Goal: Task Accomplishment & Management: Use online tool/utility

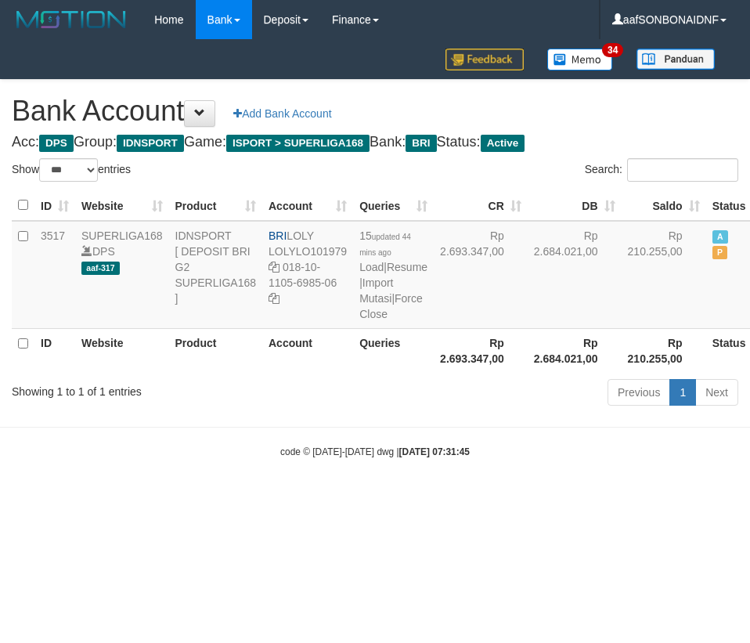
select select "***"
click at [367, 301] on link "Import Mutasi" at bounding box center [376, 290] width 34 height 28
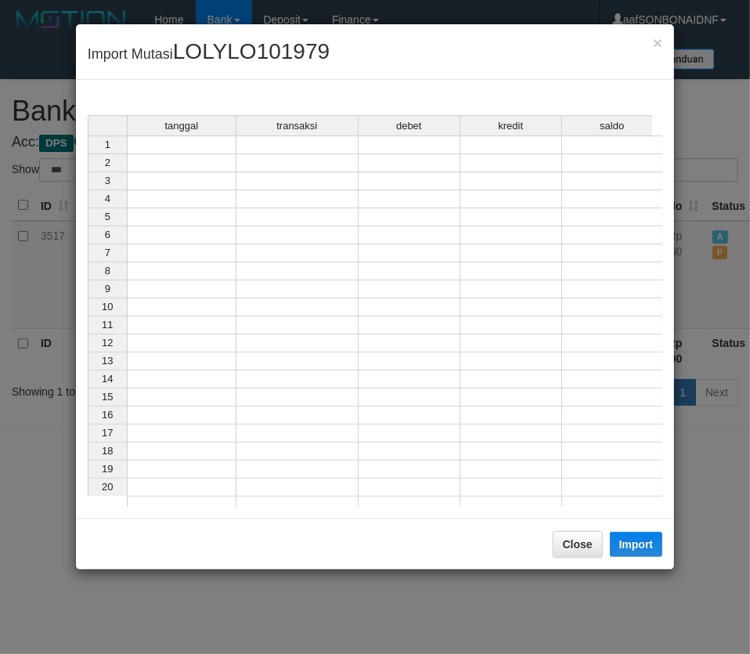
click at [167, 149] on td at bounding box center [182, 144] width 110 height 19
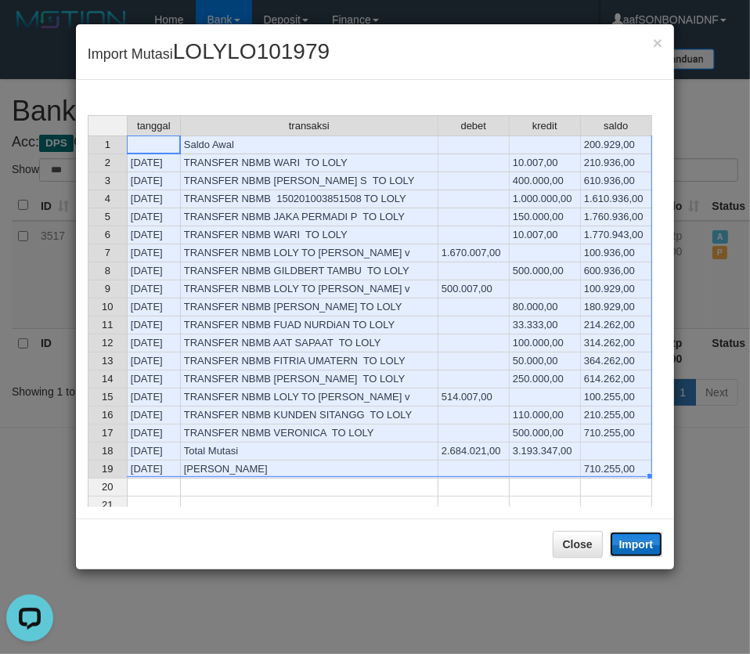
click at [633, 542] on button "Import" at bounding box center [636, 544] width 53 height 25
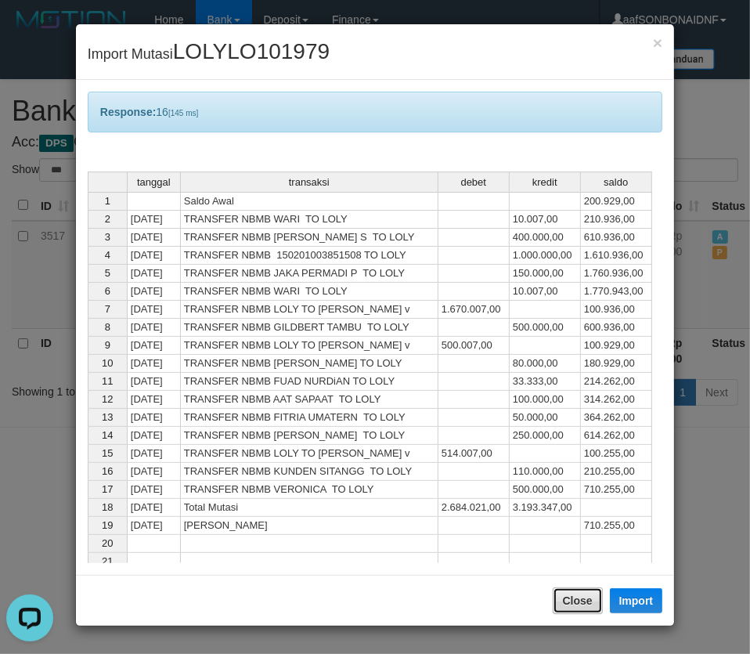
click at [576, 598] on button "Close" at bounding box center [578, 600] width 50 height 27
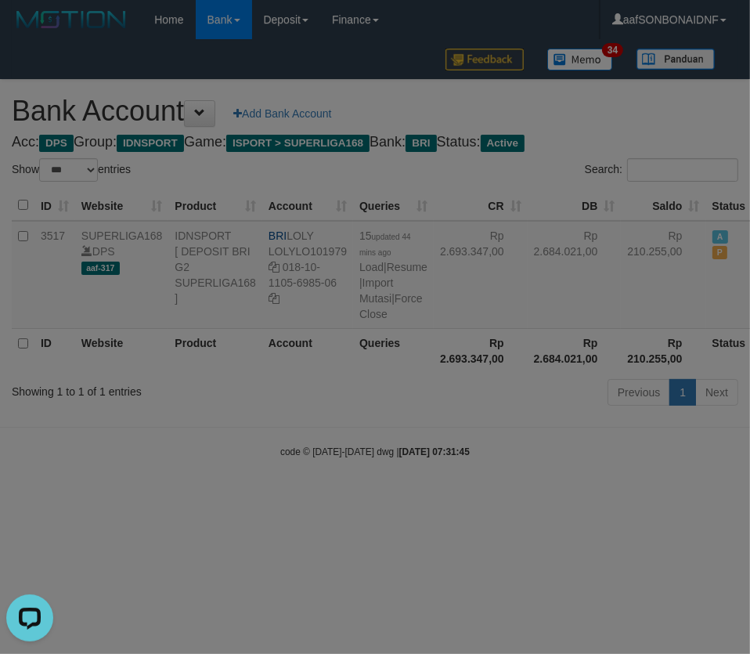
click at [567, 586] on div at bounding box center [375, 327] width 750 height 654
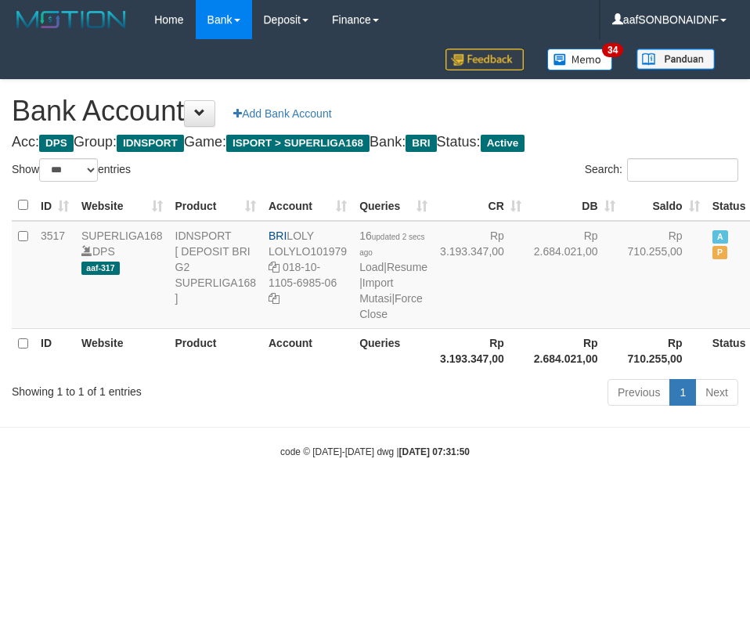
select select "***"
copy td "LOLY"
drag, startPoint x: 290, startPoint y: 234, endPoint x: 332, endPoint y: 235, distance: 42.3
click at [321, 235] on td "BRI LOLY LOLYLO101979 018-10-1105-6985-06" at bounding box center [307, 275] width 91 height 108
click at [527, 498] on html "Toggle navigation Home Bank Account List Load By Website Group [ISPORT] SUPERLI…" at bounding box center [375, 249] width 750 height 498
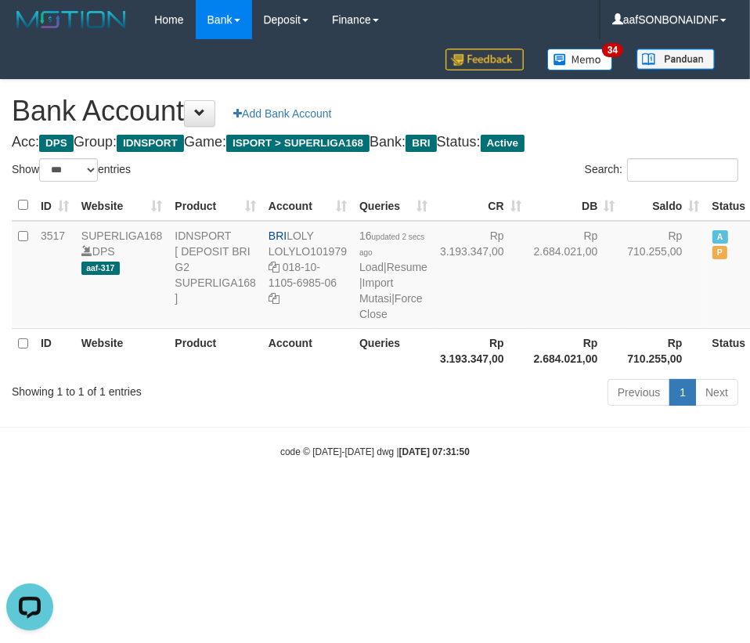
drag, startPoint x: 547, startPoint y: 527, endPoint x: 743, endPoint y: 437, distance: 215.5
click at [548, 498] on body "Toggle navigation Home Bank Account List Load By Website Group [ISPORT] SUPERLI…" at bounding box center [375, 249] width 750 height 498
select select "***"
click at [453, 498] on body "Toggle navigation Home Bank Account List Load By Website Group [ISPORT] SUPERLI…" at bounding box center [375, 249] width 750 height 498
click at [460, 498] on body "Toggle navigation Home Bank Account List Load By Website Group [ISPORT] SUPERLI…" at bounding box center [375, 249] width 750 height 498
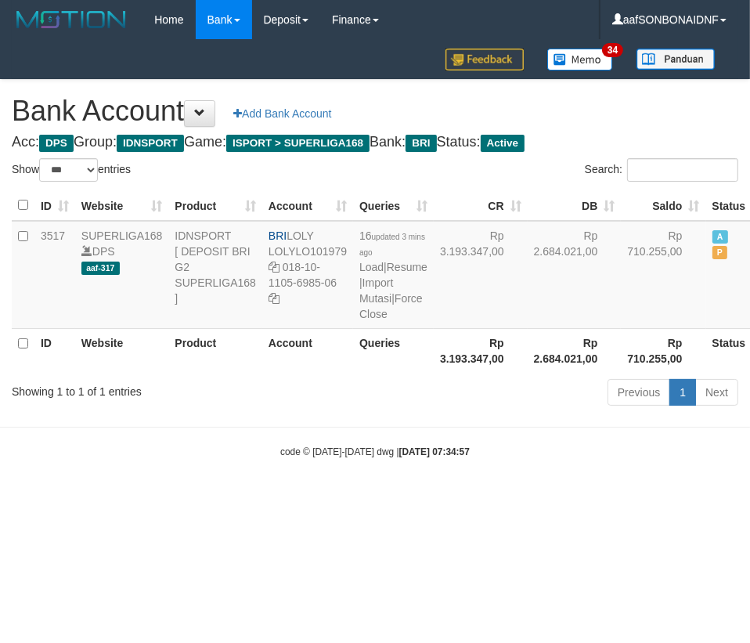
click at [486, 498] on body "Toggle navigation Home Bank Account List Load By Website Group [ISPORT] SUPERLI…" at bounding box center [375, 249] width 750 height 498
select select "***"
click at [413, 498] on body "Toggle navigation Home Bank Account List Load By Website Group [ISPORT] SUPERLI…" at bounding box center [375, 249] width 750 height 498
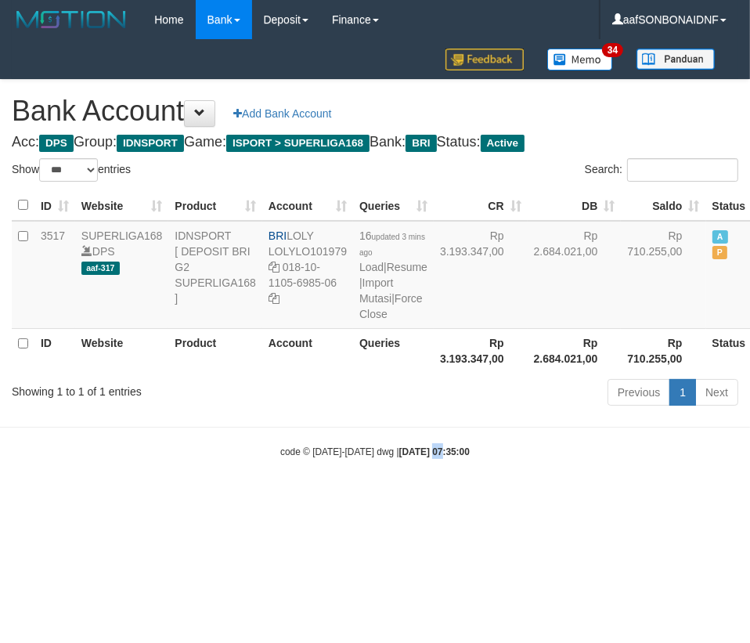
click at [417, 498] on body "Toggle navigation Home Bank Account List Load By Website Group [ISPORT] SUPERLI…" at bounding box center [375, 249] width 750 height 498
select select "***"
click at [454, 498] on html "Toggle navigation Home Bank Account List Load By Website Group [ISPORT] SUPERLI…" at bounding box center [375, 249] width 750 height 498
drag, startPoint x: 477, startPoint y: 533, endPoint x: 738, endPoint y: 505, distance: 262.3
click at [478, 498] on html "Toggle navigation Home Bank Account List Load By Website Group [ISPORT] SUPERLI…" at bounding box center [375, 249] width 750 height 498
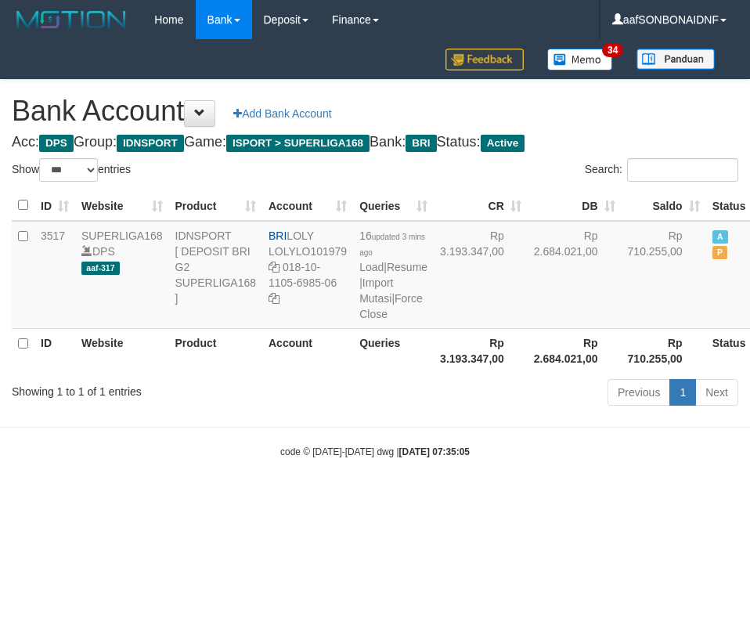
select select "***"
click at [511, 459] on div "code © 2012-2018 dwg | 2025/09/30 07:35:05" at bounding box center [375, 451] width 750 height 16
click at [507, 459] on div "code © 2012-2018 dwg | 2025/09/30 07:35:05" at bounding box center [375, 451] width 750 height 16
select select "***"
click at [378, 298] on link "Import Mutasi" at bounding box center [376, 290] width 34 height 28
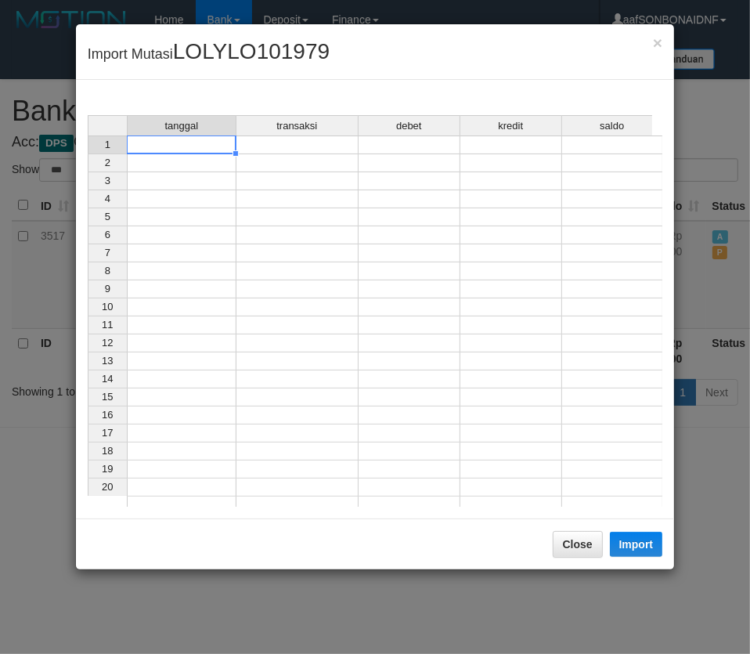
click at [168, 149] on td at bounding box center [182, 144] width 110 height 19
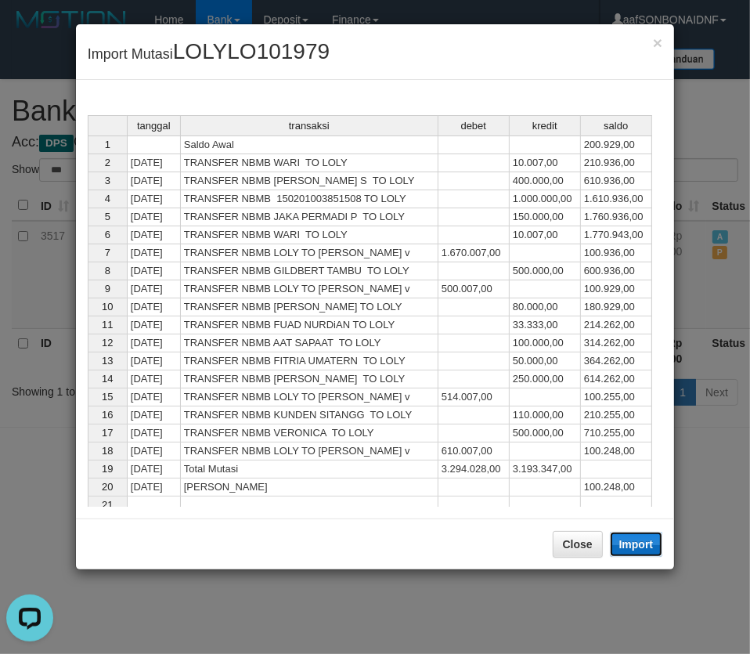
click at [644, 540] on button "Import" at bounding box center [636, 544] width 53 height 25
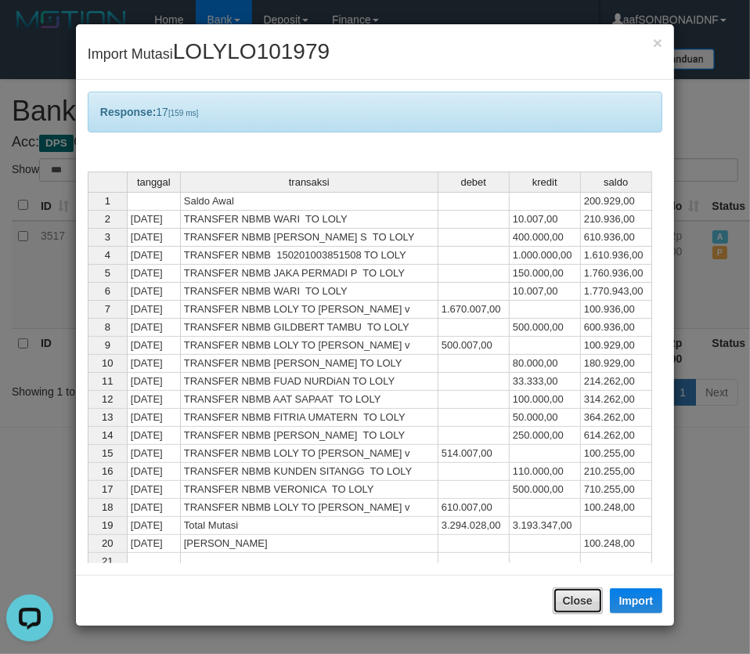
click at [585, 594] on button "Close" at bounding box center [578, 600] width 50 height 27
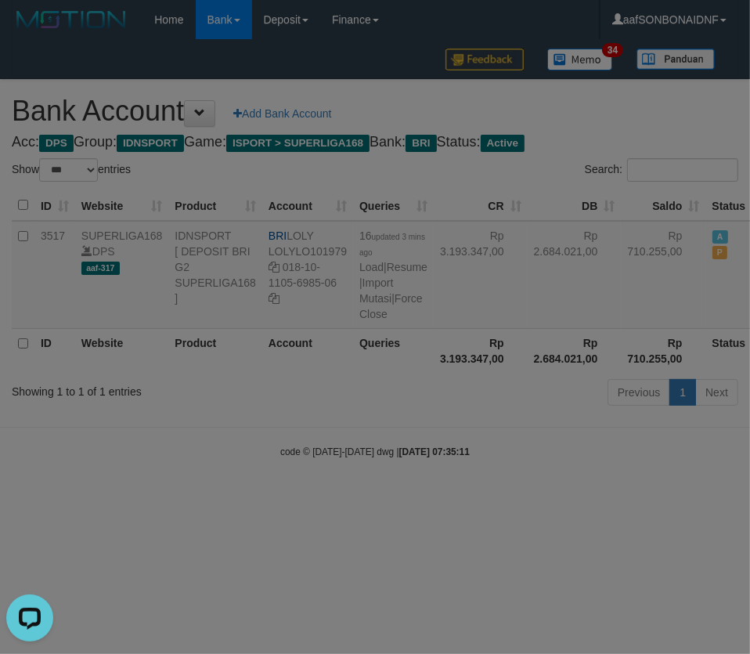
drag, startPoint x: 555, startPoint y: 560, endPoint x: 746, endPoint y: 541, distance: 192.0
click at [551, 558] on div at bounding box center [375, 327] width 750 height 654
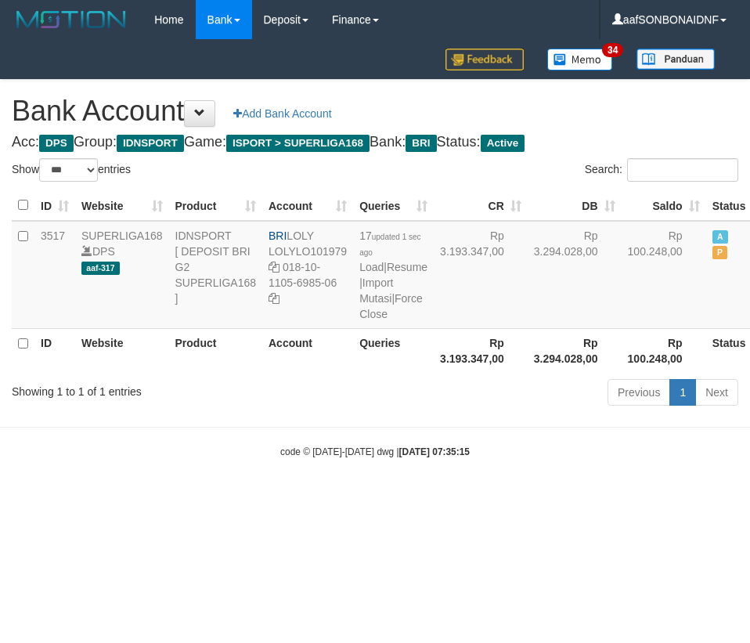
select select "***"
drag, startPoint x: 596, startPoint y: 569, endPoint x: 608, endPoint y: 553, distance: 19.6
click at [596, 498] on html "Toggle navigation Home Bank Account List Load By Website Group [ISPORT] SUPERLI…" at bounding box center [375, 249] width 750 height 498
click at [685, 498] on html "Toggle navigation Home Bank Account List Load By Website Group [ISPORT] SUPERLI…" at bounding box center [375, 249] width 750 height 498
select select "***"
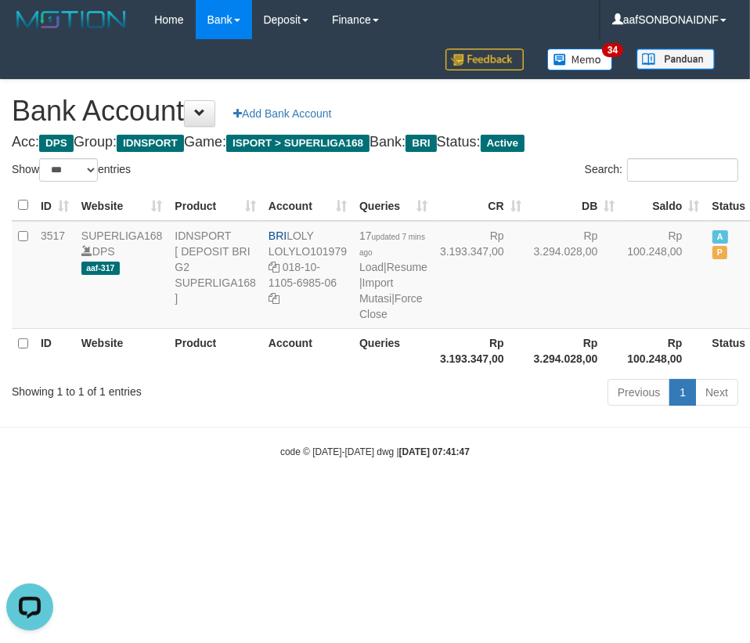
click at [406, 461] on body "Toggle navigation Home Bank Account List Load By Website Group [ISPORT] SUPERLI…" at bounding box center [375, 249] width 750 height 498
click at [409, 460] on body "Toggle navigation Home Bank Account List Load By Website Group [ISPORT] SUPERLI…" at bounding box center [375, 249] width 750 height 498
select select "***"
click at [383, 299] on link "Import Mutasi" at bounding box center [376, 290] width 34 height 28
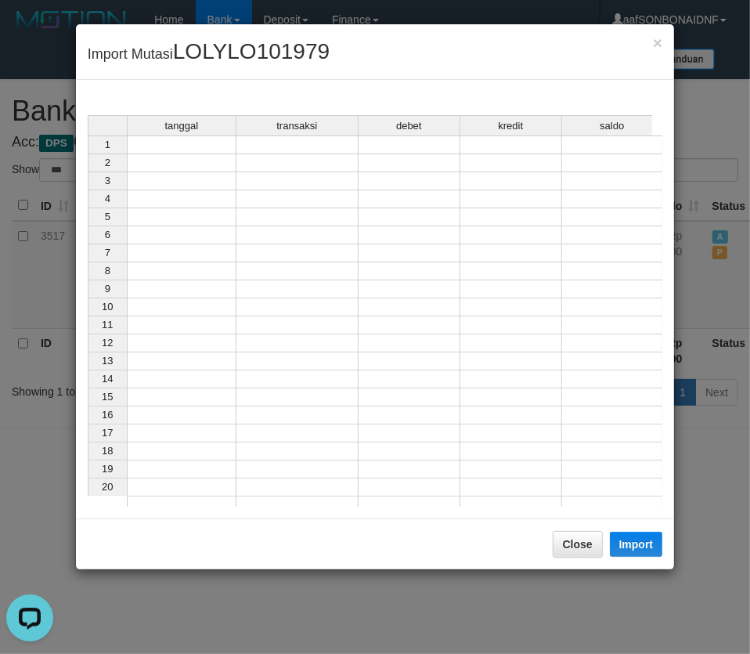
click at [184, 143] on td at bounding box center [182, 144] width 110 height 19
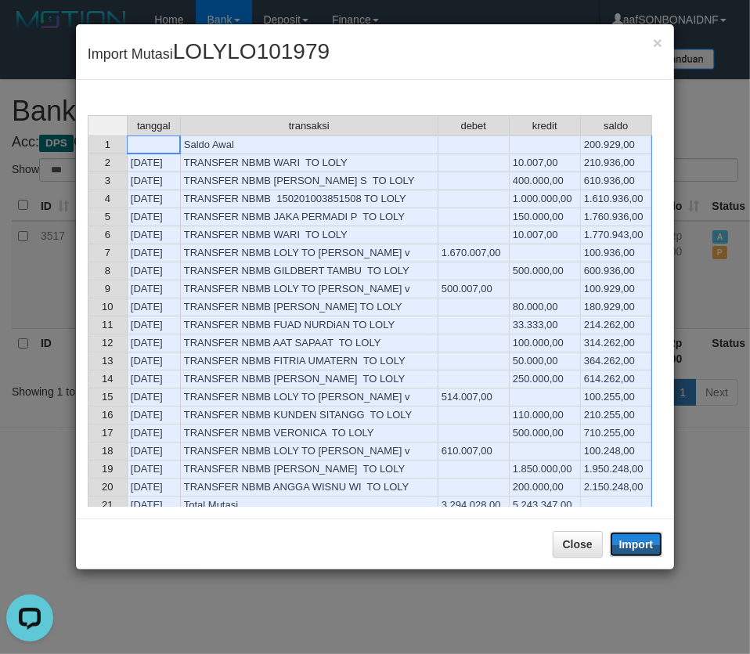
drag, startPoint x: 636, startPoint y: 540, endPoint x: 608, endPoint y: 536, distance: 28.4
click at [634, 540] on button "Import" at bounding box center [636, 544] width 53 height 25
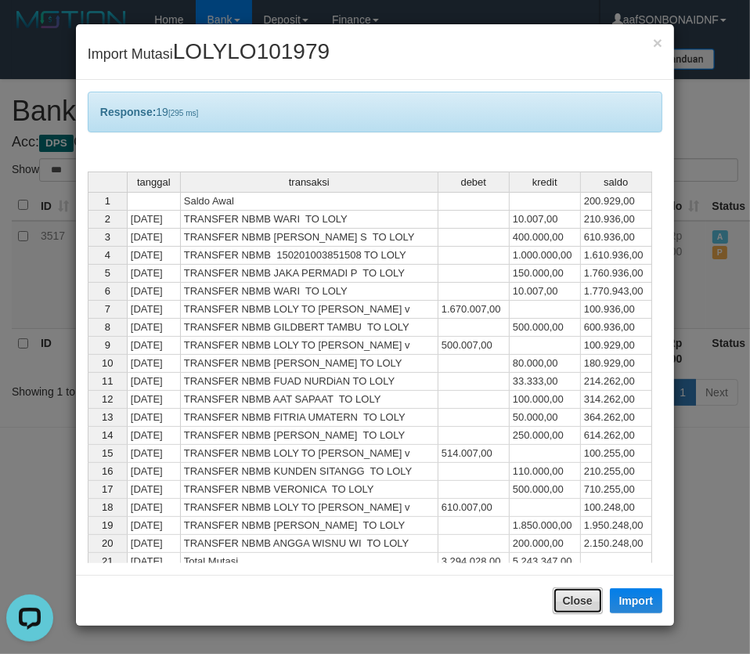
click at [581, 598] on button "Close" at bounding box center [578, 600] width 50 height 27
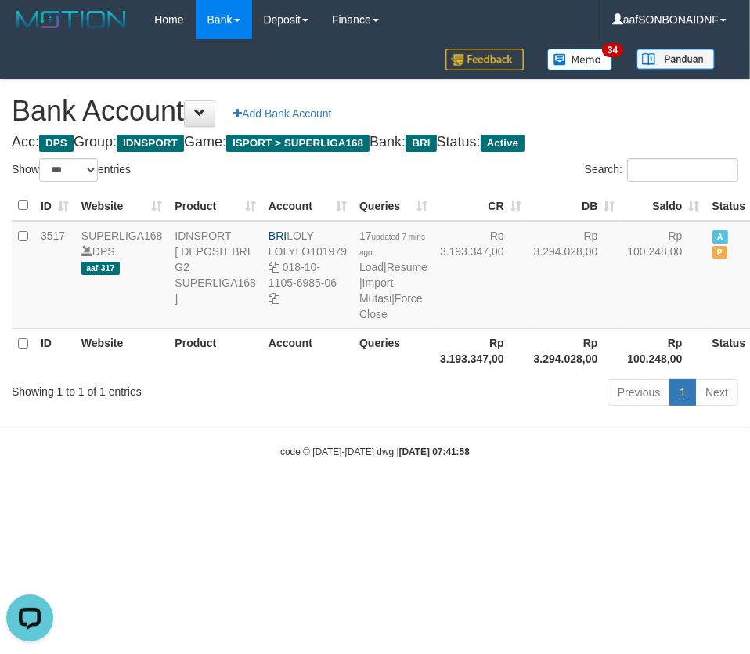
drag, startPoint x: 555, startPoint y: 584, endPoint x: 749, endPoint y: 565, distance: 194.4
click at [583, 587] on div at bounding box center [375, 327] width 750 height 654
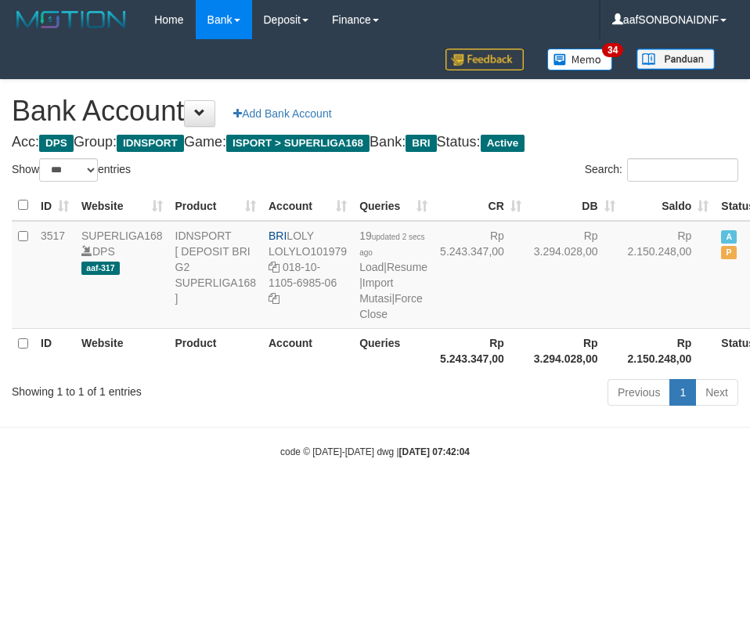
select select "***"
drag, startPoint x: 288, startPoint y: 234, endPoint x: 318, endPoint y: 237, distance: 29.9
click at [318, 237] on td "BRI LOLY LOLYLO101979 018-10-1105-6985-06" at bounding box center [307, 275] width 91 height 108
drag, startPoint x: 222, startPoint y: 508, endPoint x: 248, endPoint y: 506, distance: 26.7
click at [225, 498] on body "Toggle navigation Home Bank Account List Load By Website Group [ISPORT] SUPERLI…" at bounding box center [375, 249] width 750 height 498
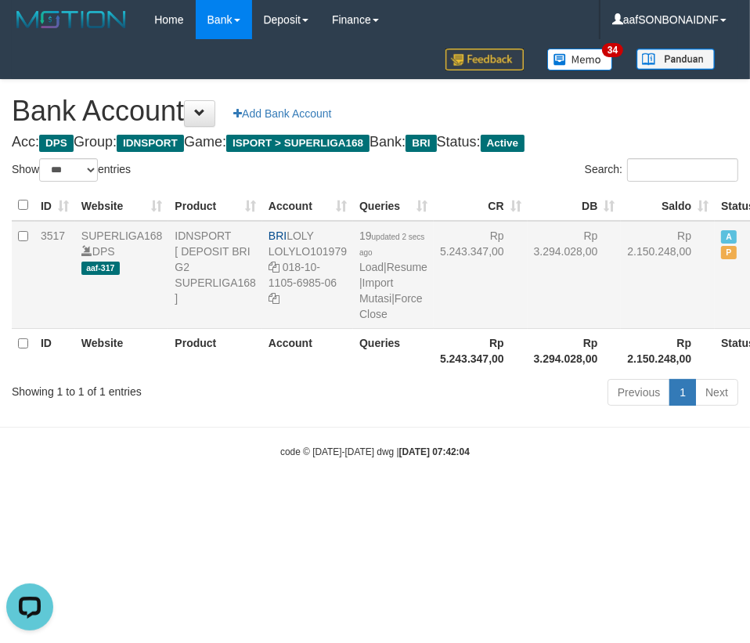
click at [283, 498] on body "Toggle navigation Home Bank Account List Load By Website Group [ISPORT] SUPERLI…" at bounding box center [375, 249] width 750 height 498
select select "***"
click at [457, 411] on div "Previous 1 Next" at bounding box center [531, 395] width 414 height 34
click at [588, 411] on div "Previous 1 Next" at bounding box center [531, 395] width 414 height 34
select select "***"
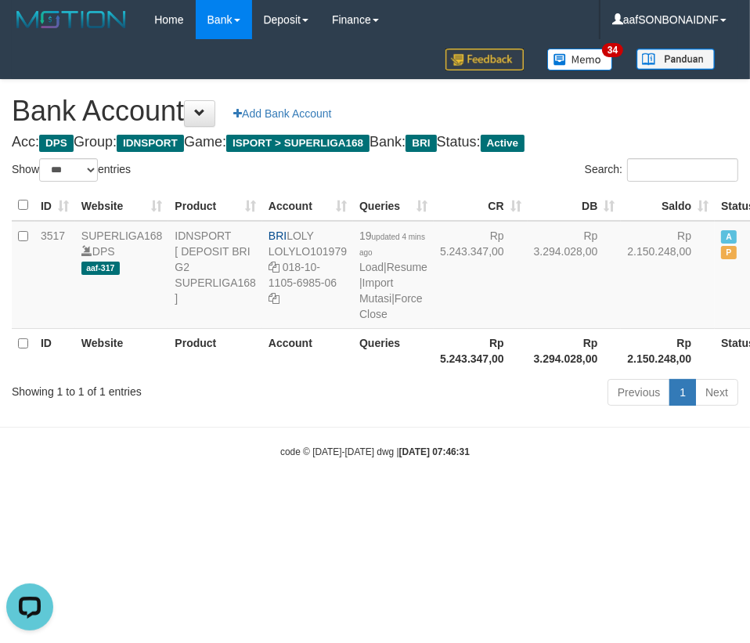
click at [414, 498] on html "Toggle navigation Home Bank Account List Load By Website Group [ISPORT] SUPERLI…" at bounding box center [375, 249] width 750 height 498
click at [413, 498] on html "Toggle navigation Home Bank Account List Load By Website Group [ISPORT] SUPERLI…" at bounding box center [375, 249] width 750 height 498
select select "***"
click at [374, 296] on link "Import Mutasi" at bounding box center [376, 290] width 34 height 28
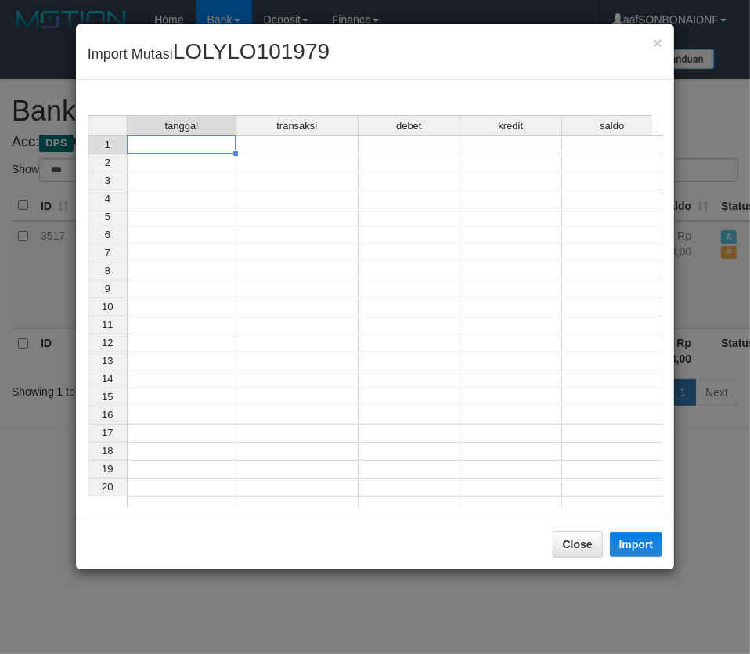
click at [152, 146] on td at bounding box center [182, 144] width 110 height 19
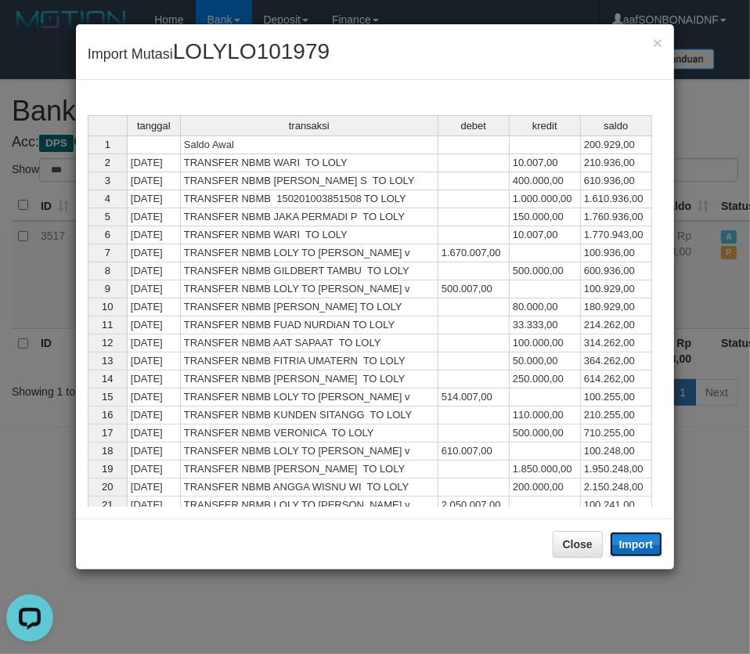
click at [637, 549] on button "Import" at bounding box center [636, 544] width 53 height 25
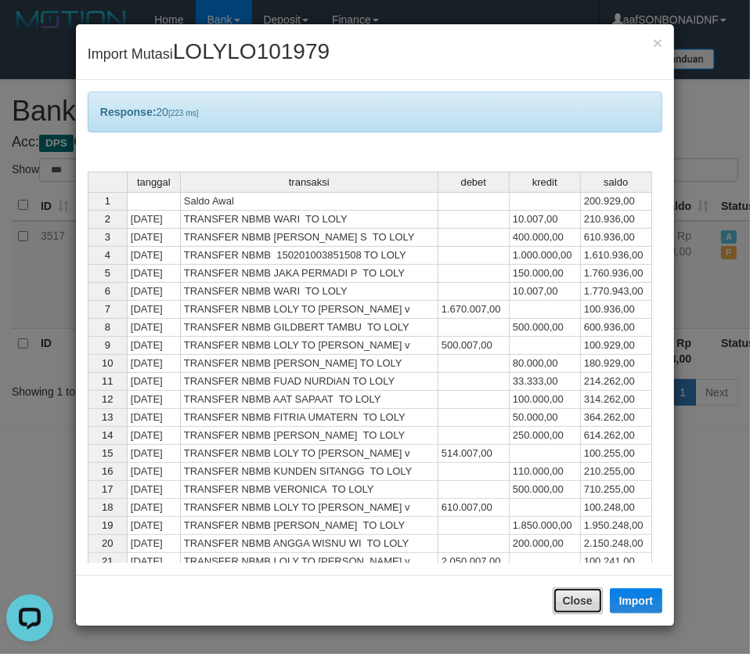
click at [565, 603] on button "Close" at bounding box center [578, 600] width 50 height 27
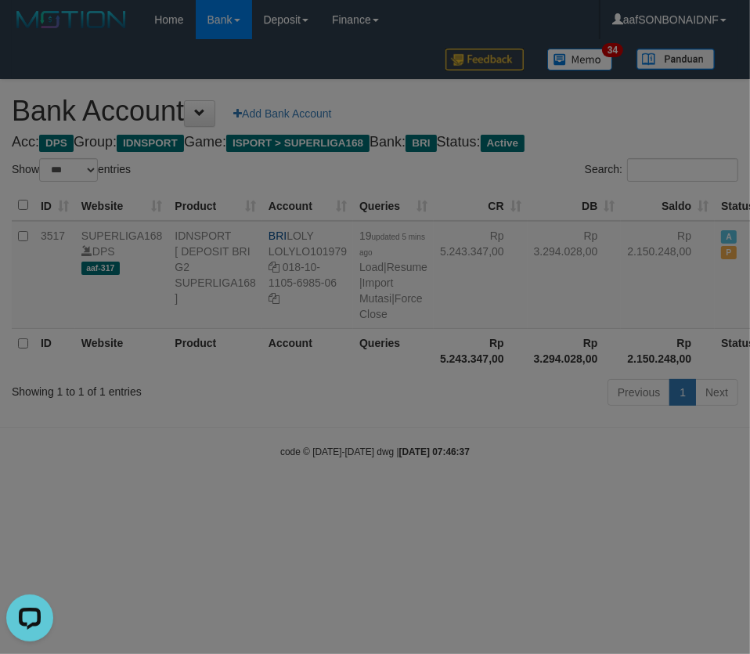
click at [640, 573] on div at bounding box center [375, 327] width 750 height 654
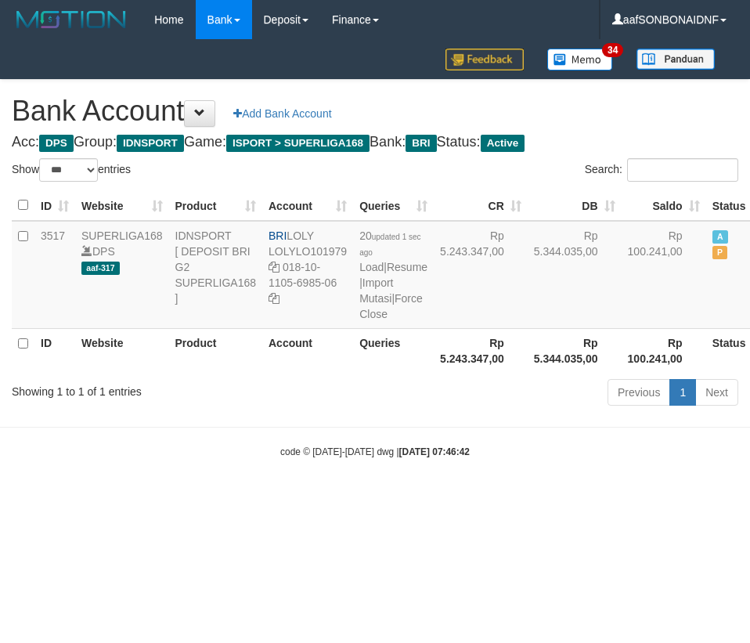
select select "***"
click at [341, 459] on div "code © [DATE]-[DATE] dwg | [DATE] 07:46:42" at bounding box center [375, 451] width 750 height 16
drag, startPoint x: 352, startPoint y: 484, endPoint x: 371, endPoint y: 486, distance: 18.9
click at [353, 457] on small "code © [DATE]-[DATE] dwg | [DATE] 07:46:42" at bounding box center [375, 451] width 190 height 11
click at [375, 457] on small "code © [DATE]-[DATE] dwg | [DATE] 07:46:42" at bounding box center [375, 451] width 190 height 11
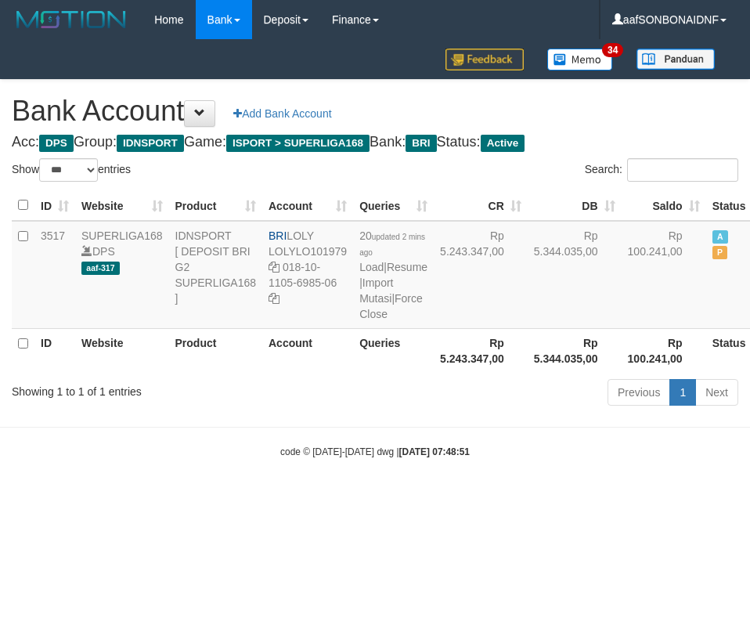
select select "***"
click at [382, 295] on link "Import Mutasi" at bounding box center [376, 290] width 34 height 28
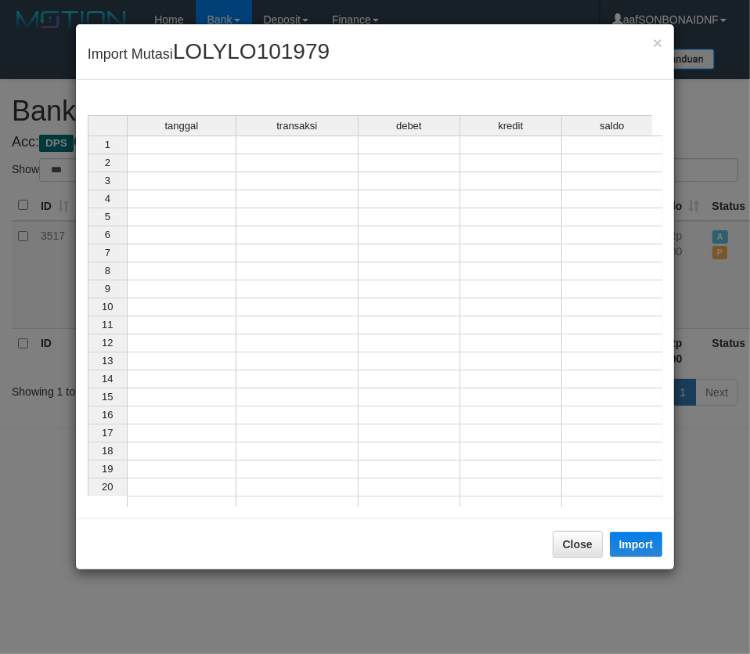
click at [176, 150] on td at bounding box center [182, 144] width 110 height 19
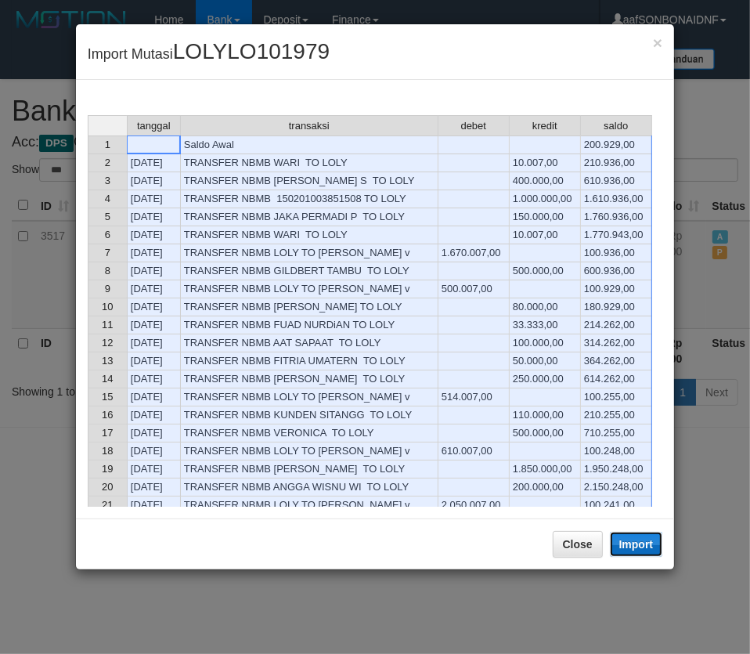
click at [634, 540] on button "Import" at bounding box center [636, 544] width 53 height 25
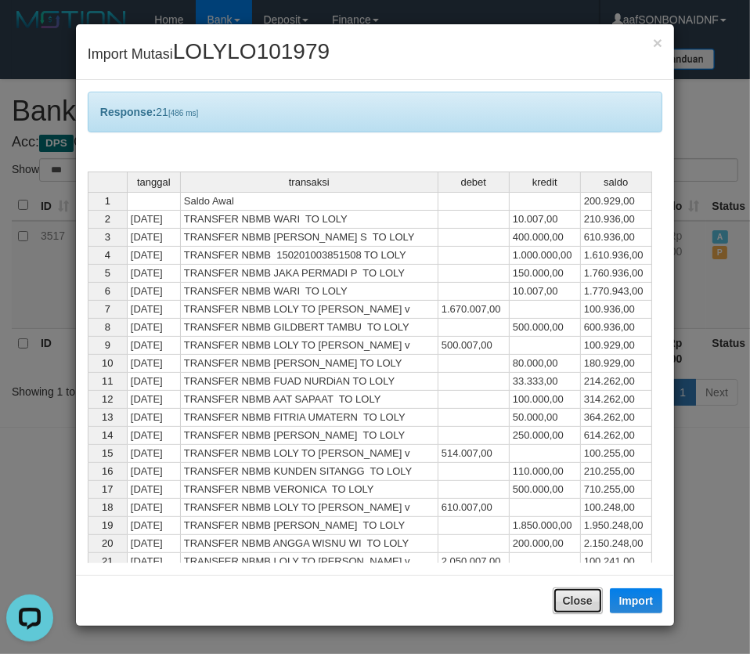
click at [573, 591] on button "Close" at bounding box center [578, 600] width 50 height 27
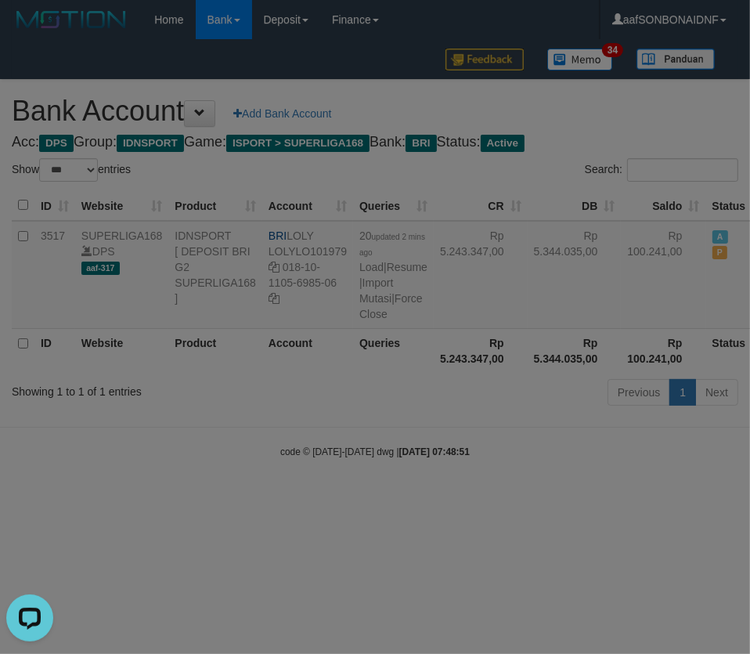
drag, startPoint x: 533, startPoint y: 528, endPoint x: 739, endPoint y: 520, distance: 206.1
click at [611, 527] on div at bounding box center [375, 327] width 750 height 654
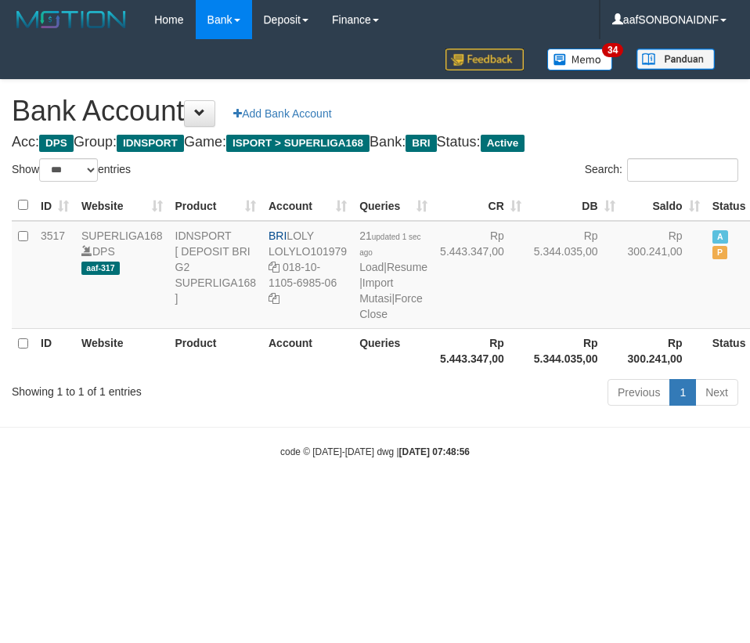
select select "***"
click at [376, 301] on link "Import Mutasi" at bounding box center [376, 290] width 34 height 28
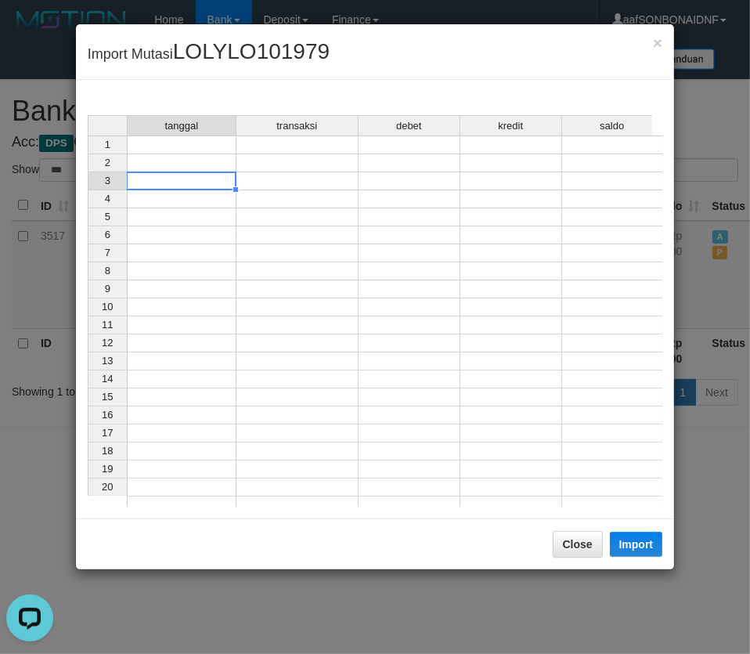
click at [214, 183] on td at bounding box center [182, 181] width 110 height 18
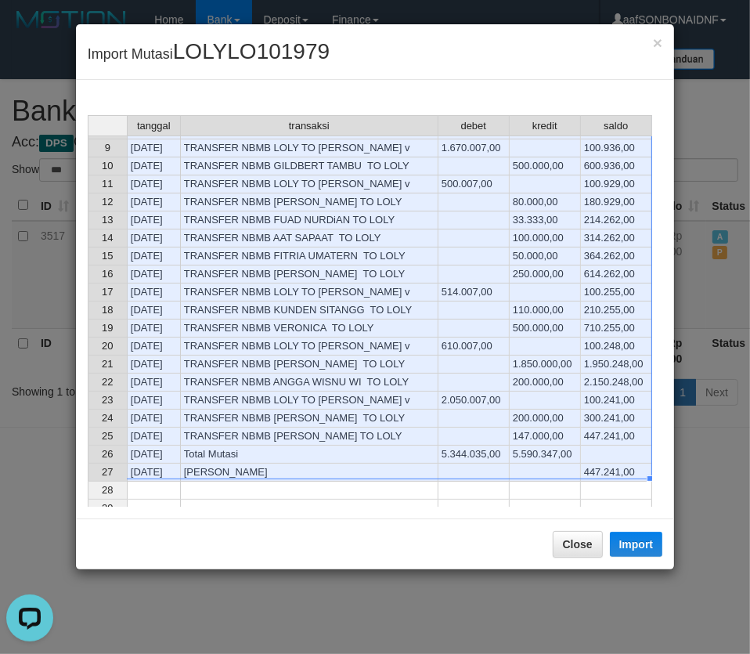
scroll to position [213, 0]
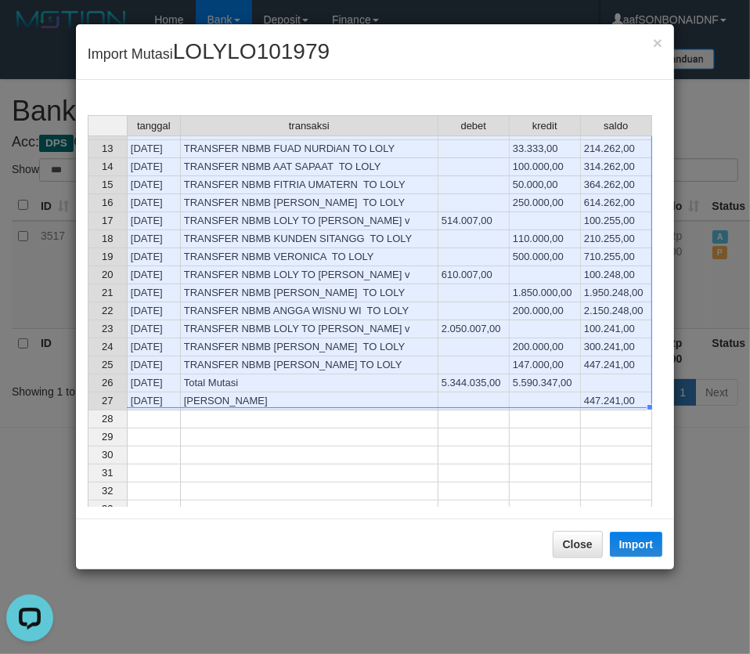
click at [279, 366] on td "TRANSFER NBMB MUHAMMAD ADE TO LOLY" at bounding box center [310, 365] width 258 height 18
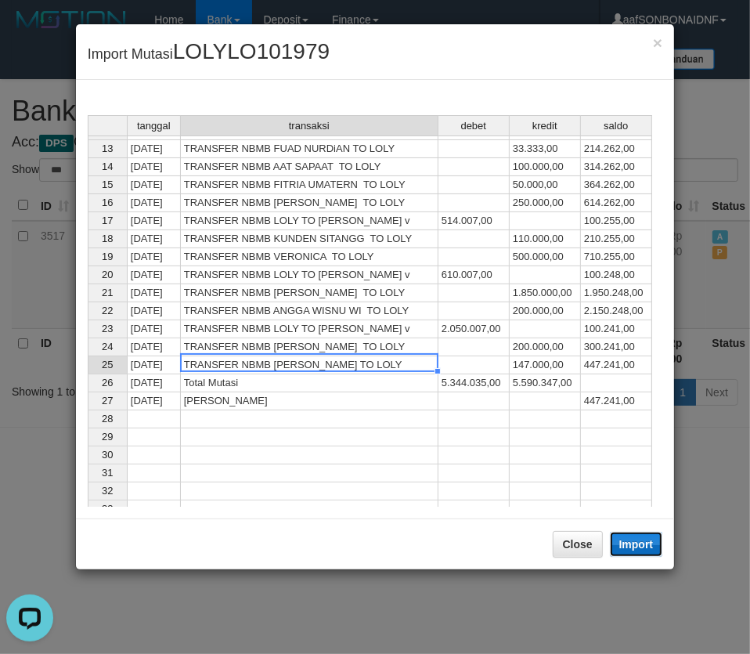
click at [636, 537] on button "Import" at bounding box center [636, 544] width 53 height 25
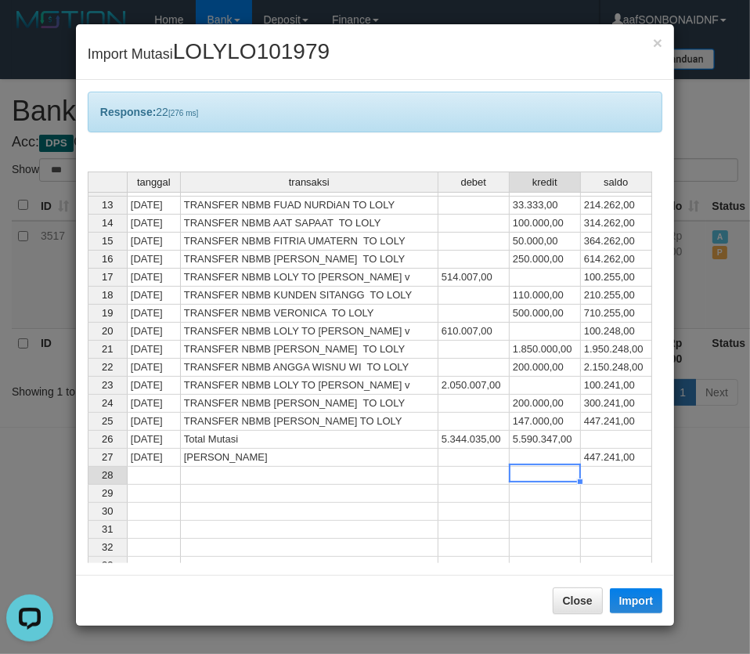
click at [515, 469] on td at bounding box center [545, 476] width 71 height 18
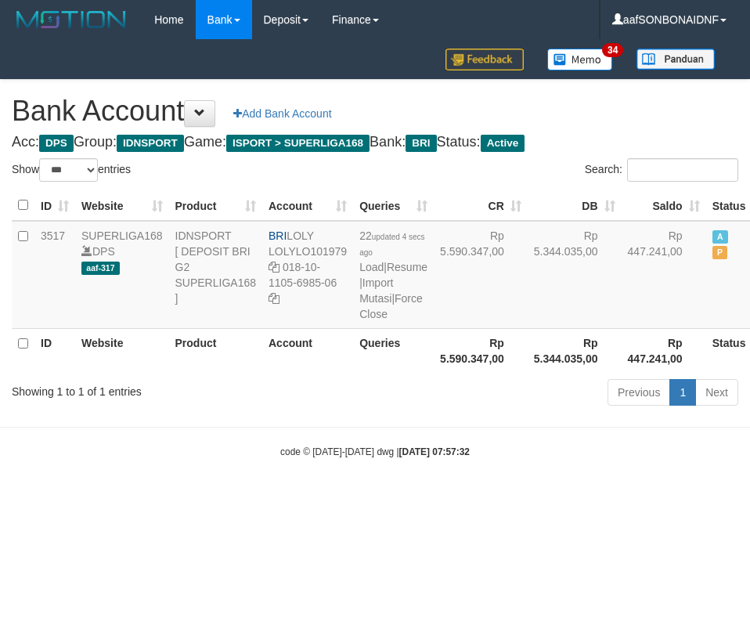
select select "***"
click at [371, 298] on link "Import Mutasi" at bounding box center [376, 290] width 34 height 28
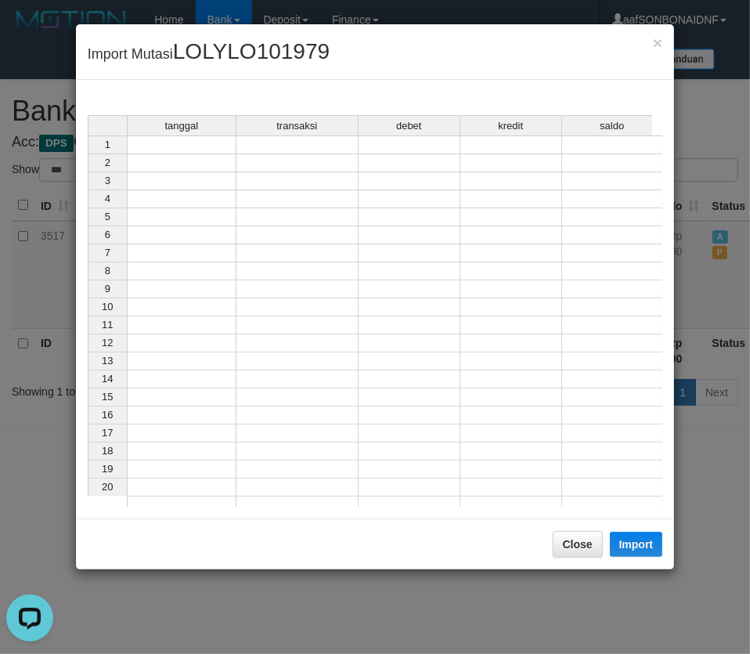
click at [141, 149] on td at bounding box center [182, 144] width 110 height 19
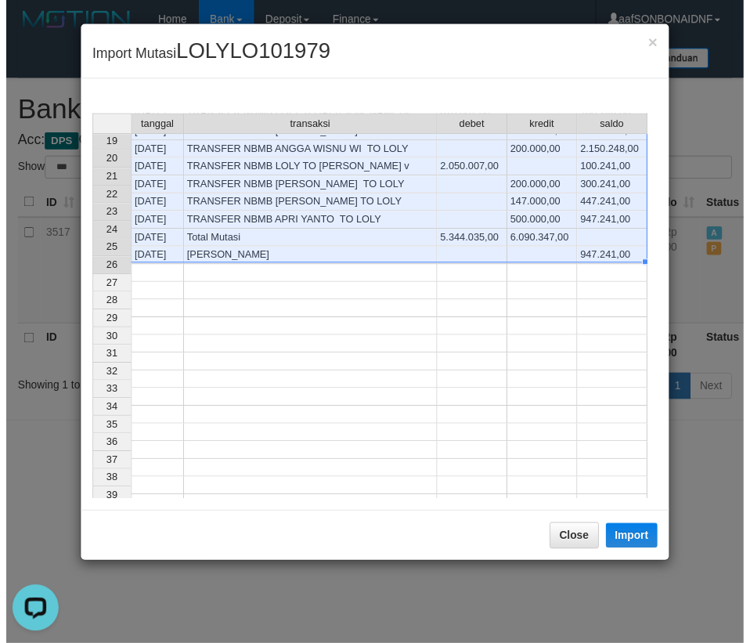
scroll to position [345, 0]
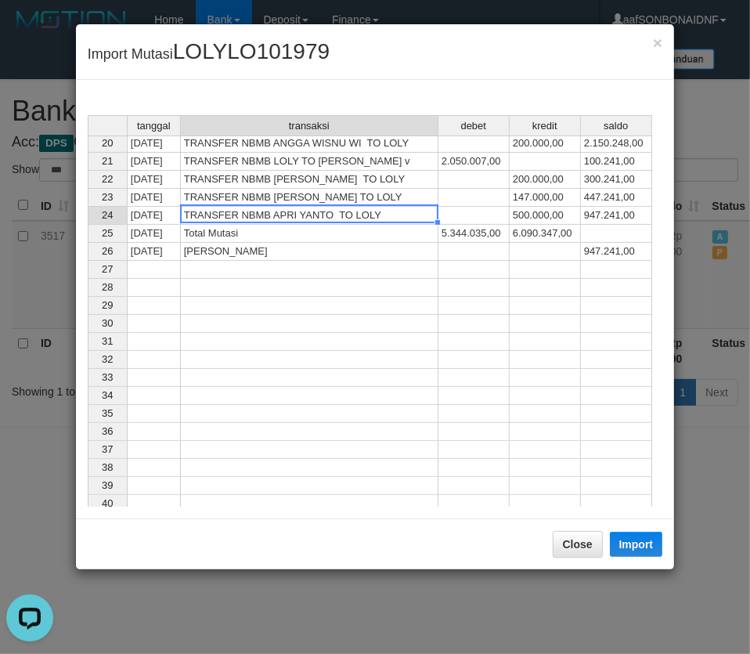
click at [88, 220] on div "tanggal transaksi debet kredit saldo 6 30/09/25 TRANSFER NBMB WARI TO LOLY 10.0…" at bounding box center [88, 241] width 0 height 760
click at [645, 547] on button "Import" at bounding box center [636, 544] width 53 height 25
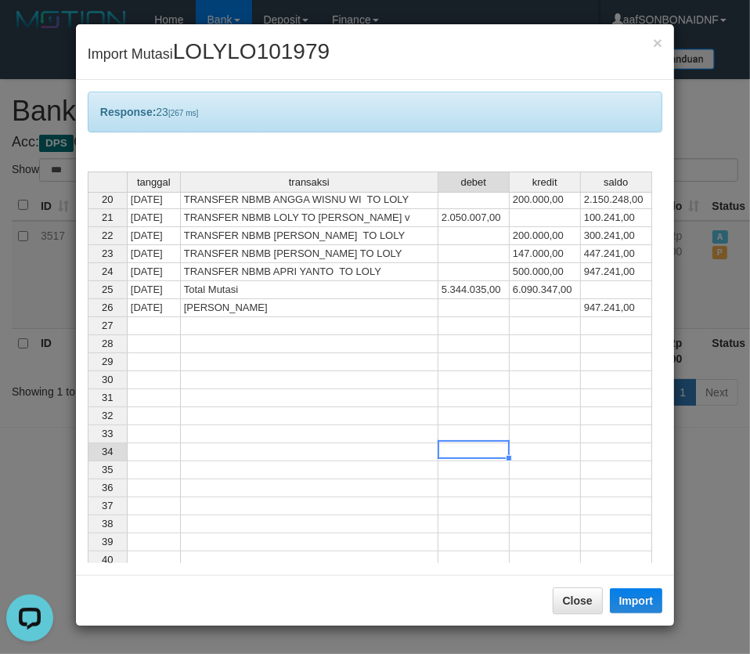
drag, startPoint x: 474, startPoint y: 446, endPoint x: 548, endPoint y: 567, distance: 141.7
click at [476, 450] on td at bounding box center [474, 452] width 71 height 18
click at [569, 596] on button "Close" at bounding box center [578, 600] width 50 height 27
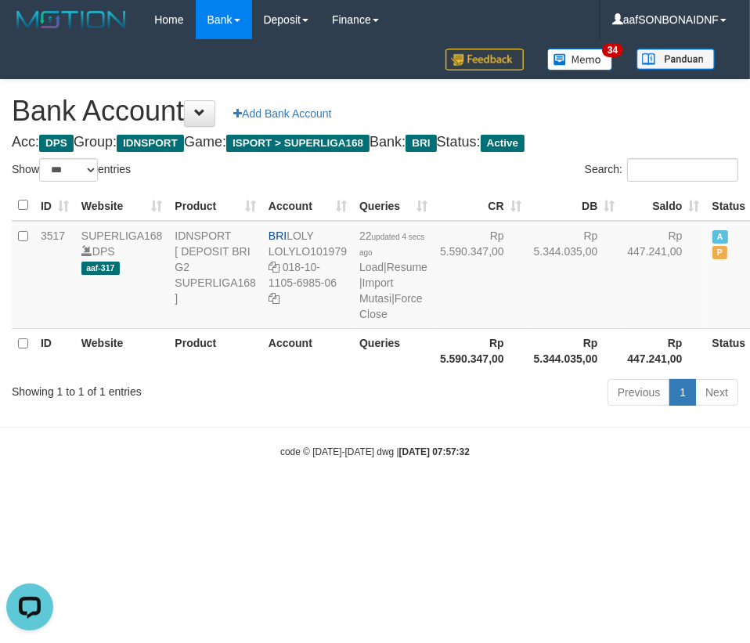
click at [515, 498] on html "Toggle navigation Home Bank Account List Load By Website Group [ISPORT] SUPERLI…" at bounding box center [375, 249] width 750 height 498
click at [516, 498] on html "Toggle navigation Home Bank Account List Load By Website Group [ISPORT] SUPERLI…" at bounding box center [375, 249] width 750 height 498
drag, startPoint x: 517, startPoint y: 537, endPoint x: 563, endPoint y: 542, distance: 46.4
click at [518, 498] on html "Toggle navigation Home Bank Account List Load By Website Group [ISPORT] SUPERLI…" at bounding box center [375, 249] width 750 height 498
select select "***"
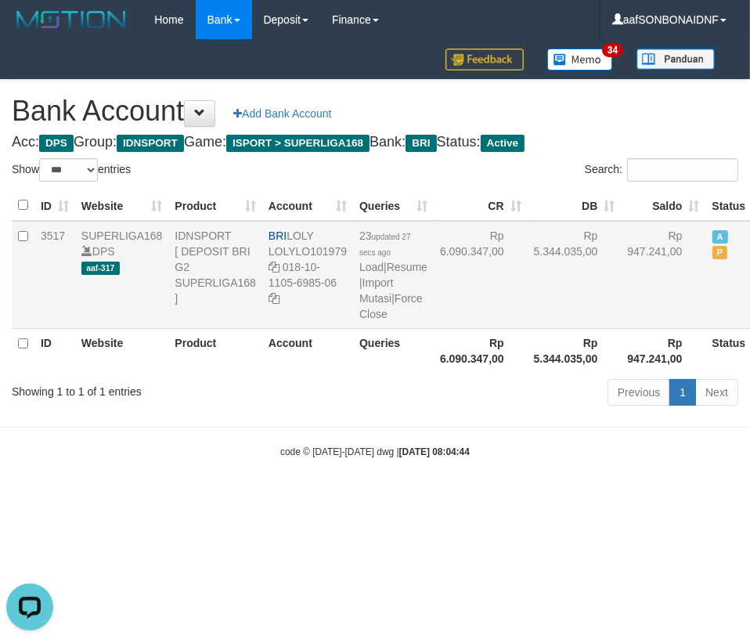
drag, startPoint x: 290, startPoint y: 237, endPoint x: 747, endPoint y: 298, distance: 461.6
click at [328, 239] on td "BRI LOLY LOLYLO101979 018-10-1105-6985-06" at bounding box center [307, 275] width 91 height 108
copy td "018-10-1105-6985-06"
drag, startPoint x: 281, startPoint y: 269, endPoint x: 336, endPoint y: 287, distance: 58.0
click at [336, 287] on td "BRI LOLY LOLYLO101979 018-10-1105-6985-06" at bounding box center [307, 275] width 91 height 108
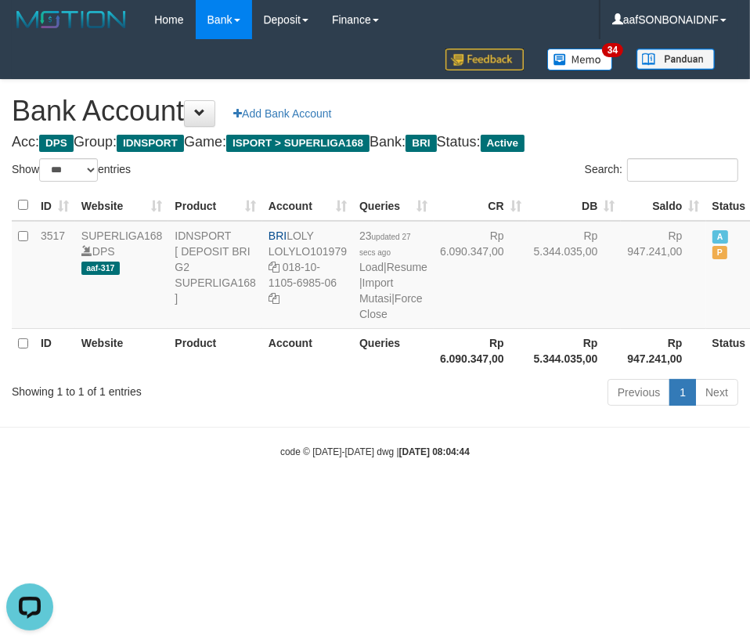
drag, startPoint x: 204, startPoint y: 510, endPoint x: 239, endPoint y: 527, distance: 38.5
click at [211, 498] on body "Toggle navigation Home Bank Account List Load By Website Group [ISPORT] SUPERLI…" at bounding box center [375, 249] width 750 height 498
drag, startPoint x: 252, startPoint y: 518, endPoint x: 547, endPoint y: 432, distance: 307.1
click at [256, 498] on body "Toggle navigation Home Bank Account List Load By Website Group [ISPORT] SUPERLI…" at bounding box center [375, 249] width 750 height 498
select select "***"
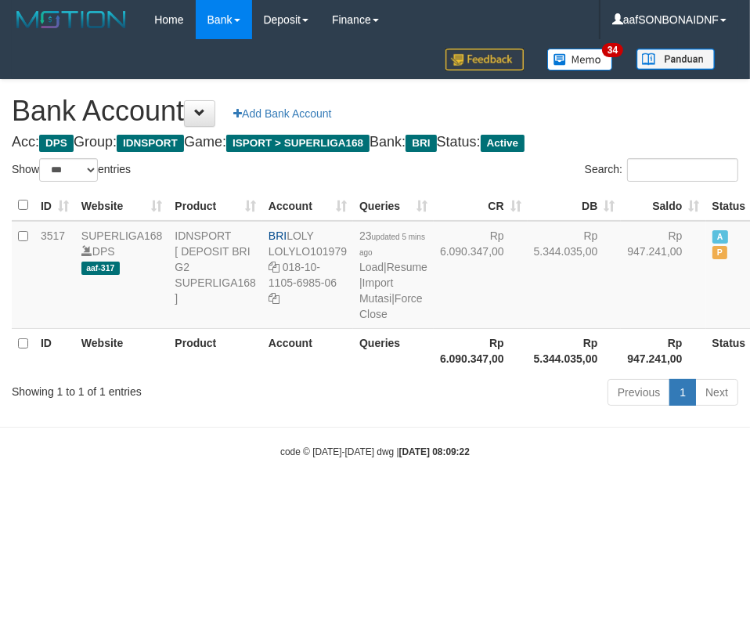
drag, startPoint x: 484, startPoint y: 492, endPoint x: 495, endPoint y: 488, distance: 11.6
click at [484, 492] on body "Toggle navigation Home Bank Account List Load By Website Group [ISPORT] SUPERLI…" at bounding box center [375, 249] width 750 height 498
click at [525, 459] on div "code © 2012-2018 dwg | 2025/09/30 08:09:22" at bounding box center [375, 451] width 750 height 16
select select "***"
drag, startPoint x: 511, startPoint y: 555, endPoint x: 501, endPoint y: 570, distance: 18.0
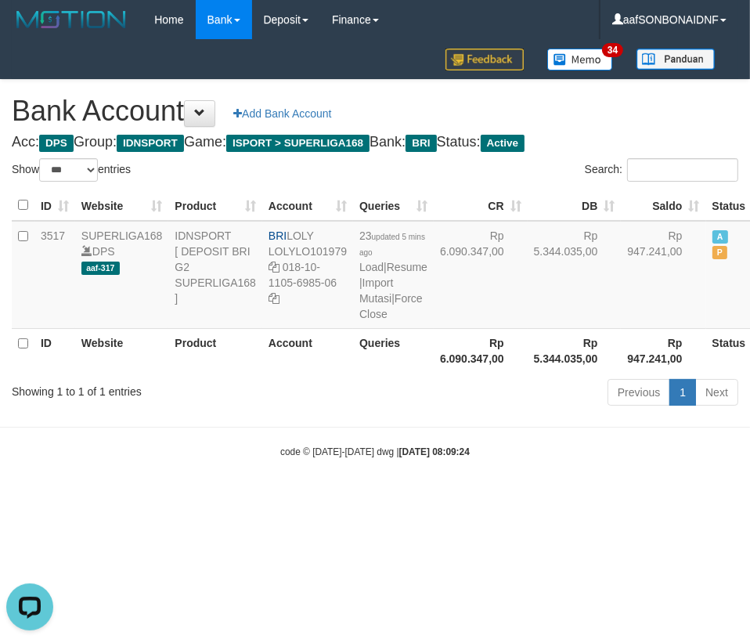
click at [514, 498] on html "Toggle navigation Home Bank Account List Load By Website Group [ISPORT] SUPERLI…" at bounding box center [375, 249] width 750 height 498
click at [501, 498] on html "Toggle navigation Home Bank Account List Load By Website Group [ISPORT] SUPERLI…" at bounding box center [375, 249] width 750 height 498
select select "***"
click at [372, 298] on link "Import Mutasi" at bounding box center [376, 290] width 34 height 28
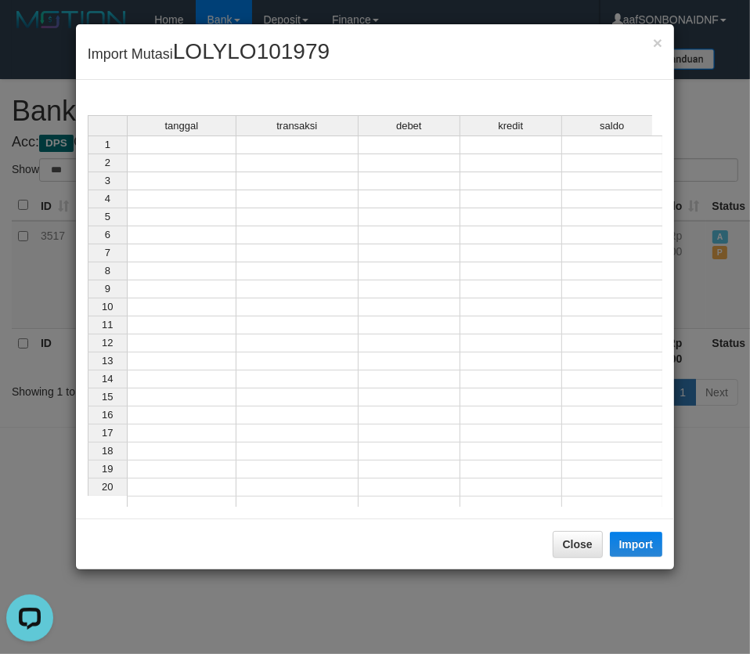
click at [171, 150] on td at bounding box center [182, 144] width 110 height 19
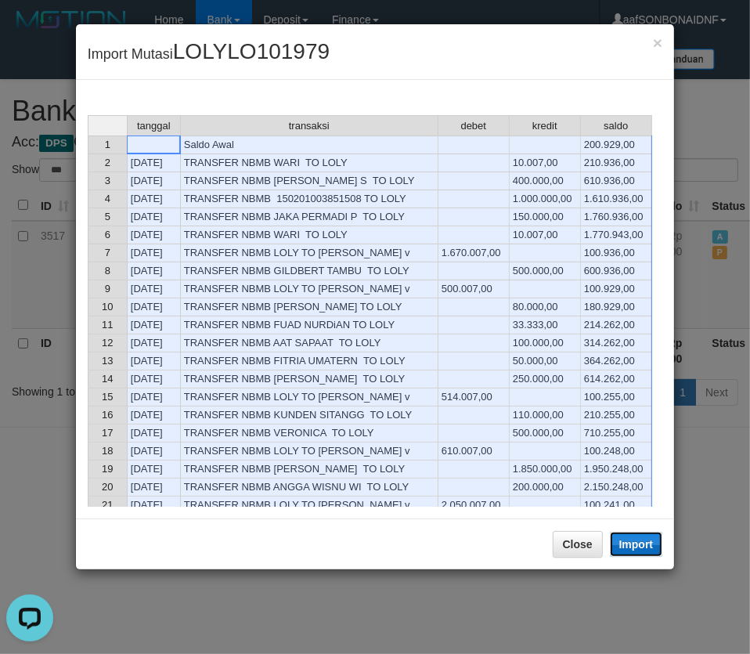
click at [634, 544] on button "Import" at bounding box center [636, 544] width 53 height 25
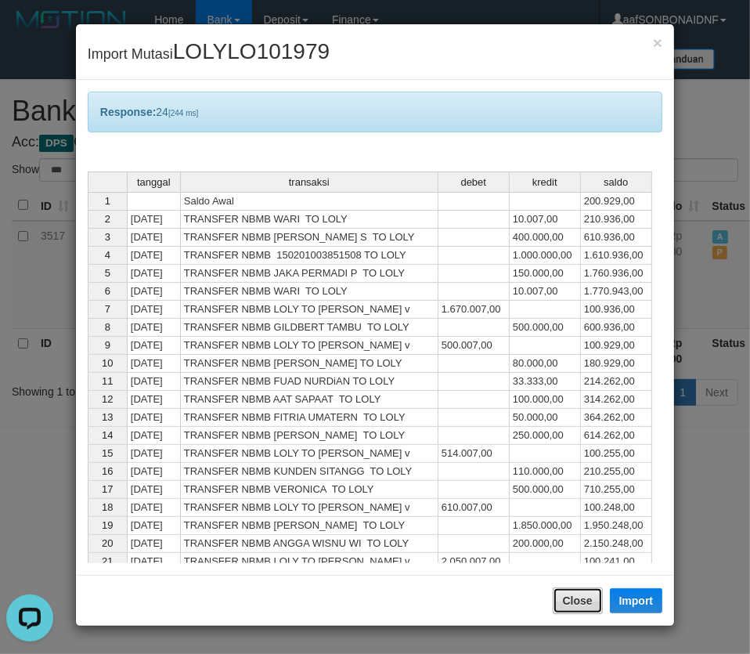
click at [587, 595] on button "Close" at bounding box center [578, 600] width 50 height 27
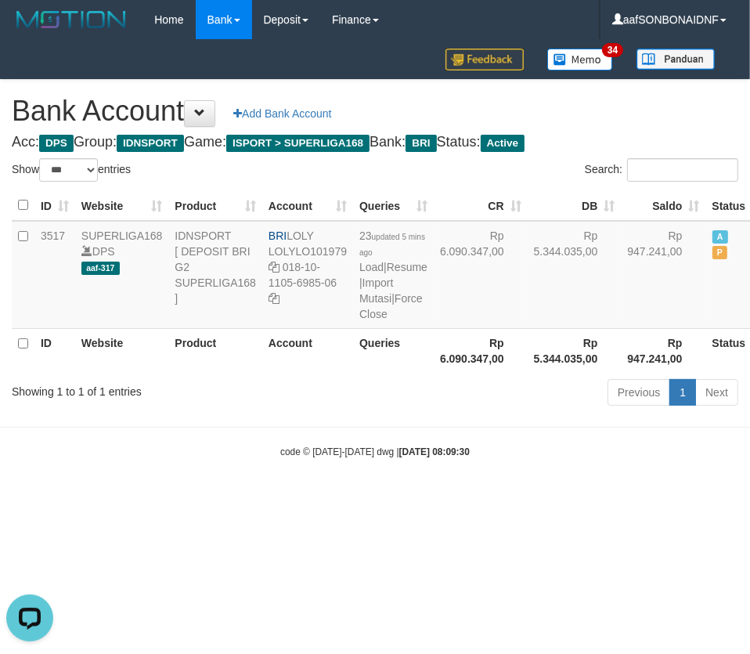
drag, startPoint x: 587, startPoint y: 580, endPoint x: 739, endPoint y: 568, distance: 151.7
click at [589, 581] on div at bounding box center [375, 327] width 750 height 654
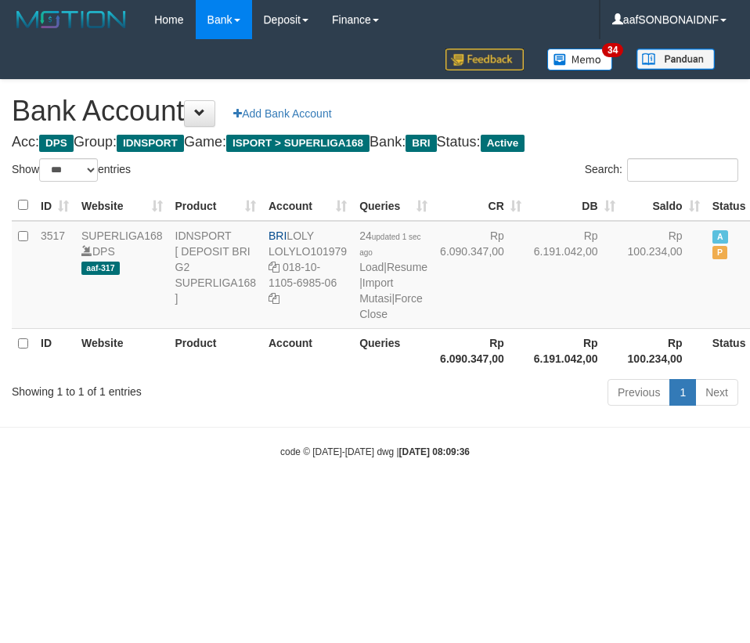
select select "***"
click at [516, 498] on body "Toggle navigation Home Bank Account List Load By Website Group [ISPORT] SUPERLI…" at bounding box center [375, 249] width 750 height 498
drag, startPoint x: 518, startPoint y: 515, endPoint x: 532, endPoint y: 510, distance: 14.4
click at [514, 498] on body "Toggle navigation Home Bank Account List Load By Website Group [ISPORT] SUPERLI…" at bounding box center [375, 249] width 750 height 498
select select "***"
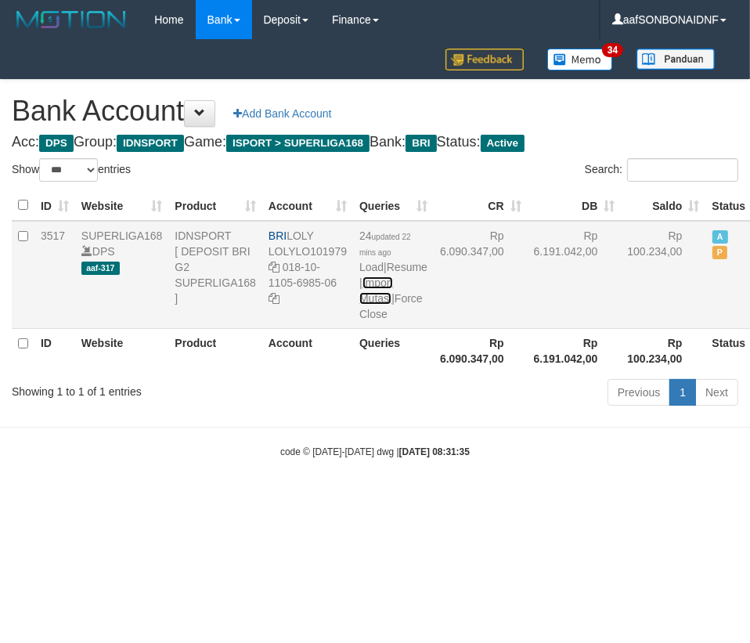
click at [381, 298] on link "Import Mutasi" at bounding box center [376, 290] width 34 height 28
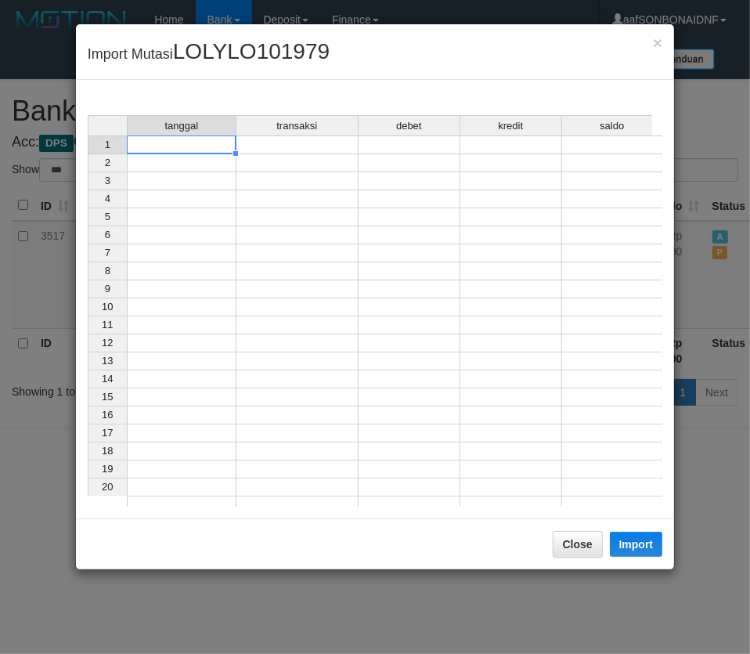
click at [174, 149] on td at bounding box center [182, 144] width 110 height 19
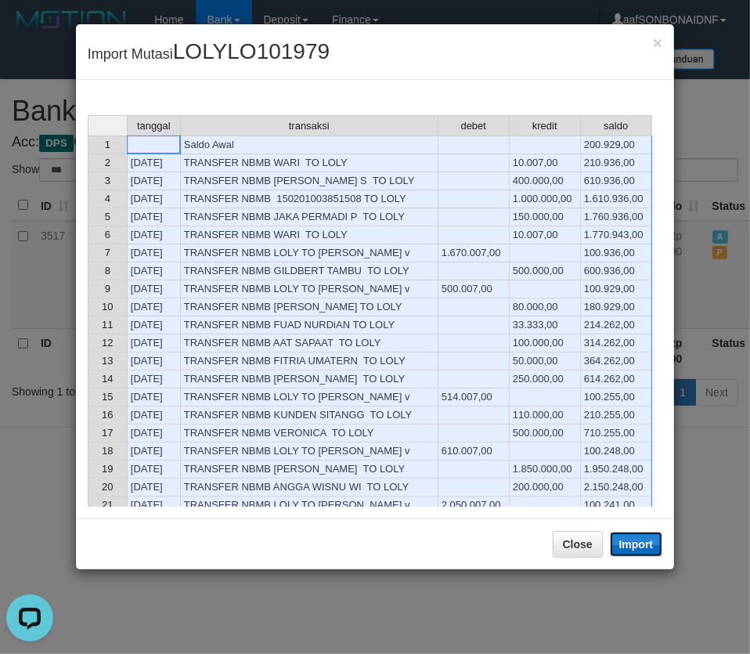
drag, startPoint x: 636, startPoint y: 538, endPoint x: 620, endPoint y: 589, distance: 53.3
click at [635, 538] on button "Import" at bounding box center [636, 544] width 53 height 25
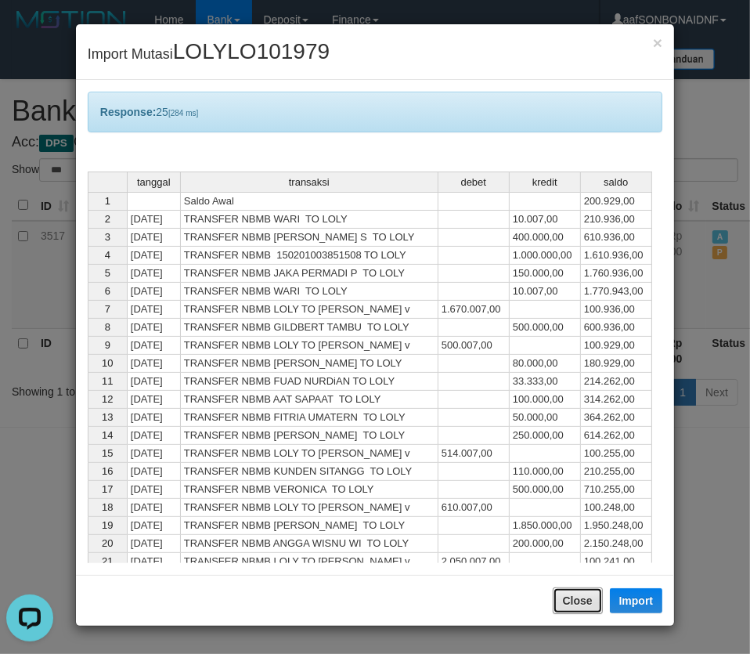
drag, startPoint x: 583, startPoint y: 596, endPoint x: 588, endPoint y: 569, distance: 28.0
click at [583, 594] on button "Close" at bounding box center [578, 600] width 50 height 27
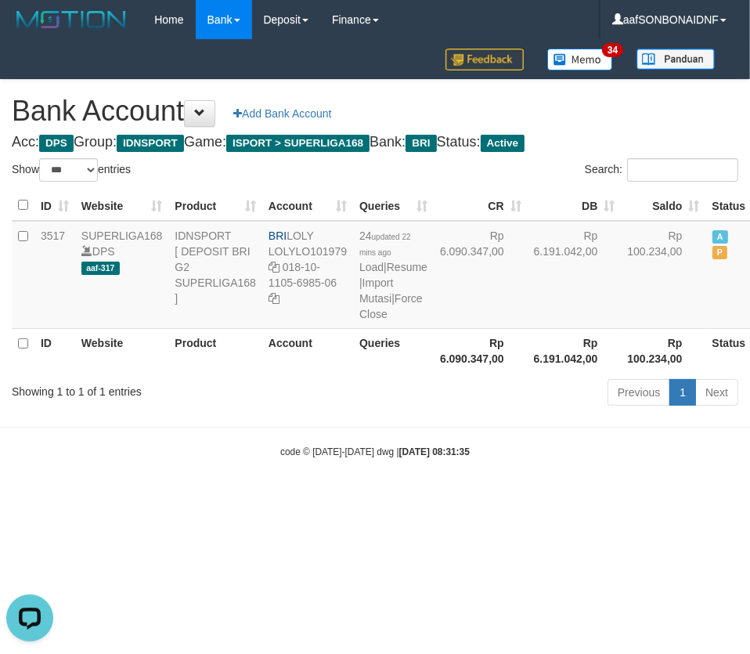
drag, startPoint x: 588, startPoint y: 569, endPoint x: 747, endPoint y: 547, distance: 160.4
click at [591, 567] on div at bounding box center [375, 327] width 750 height 654
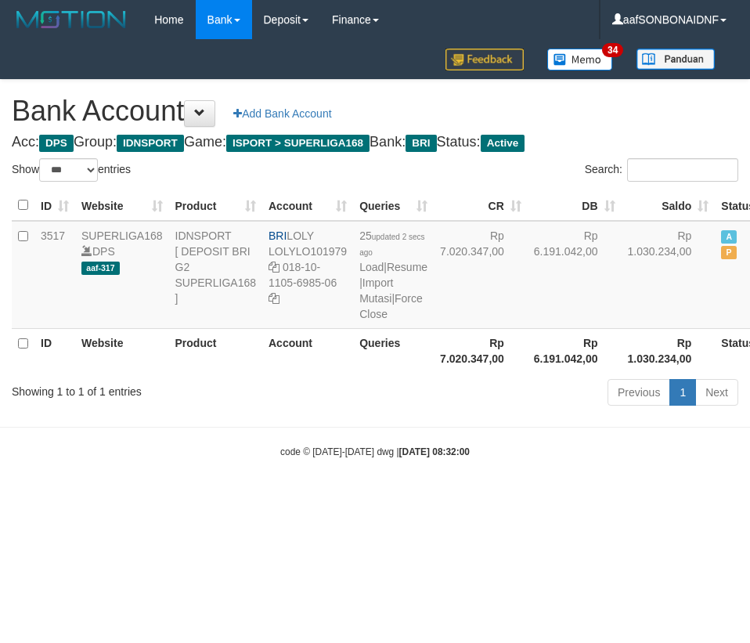
select select "***"
click at [383, 470] on body "Toggle navigation Home Bank Account List Load By Website Group [ISPORT] SUPERLI…" at bounding box center [375, 249] width 750 height 498
click at [404, 457] on strong "[DATE] 08:32:00" at bounding box center [434, 451] width 70 height 11
select select "***"
click at [450, 498] on html "Toggle navigation Home Bank Account List Load By Website Group [ISPORT] SUPERLI…" at bounding box center [375, 249] width 750 height 498
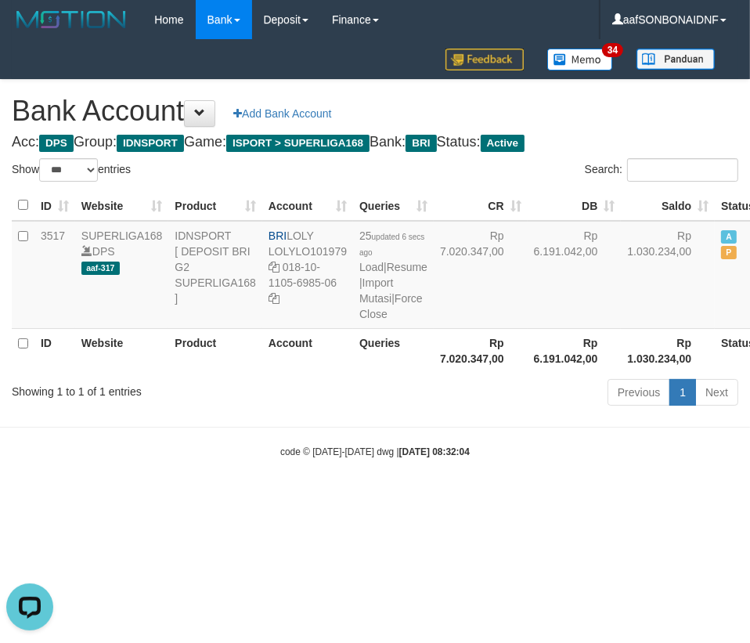
click at [460, 498] on html "Toggle navigation Home Bank Account List Load By Website Group [ISPORT] SUPERLI…" at bounding box center [375, 249] width 750 height 498
select select "***"
click at [514, 498] on body "Toggle navigation Home Bank Account List Load By Website Group [ISPORT] SUPERLI…" at bounding box center [375, 249] width 750 height 498
click at [512, 498] on body "Toggle navigation Home Bank Account List Load By Website Group [ISPORT] SUPERLI…" at bounding box center [375, 249] width 750 height 498
select select "***"
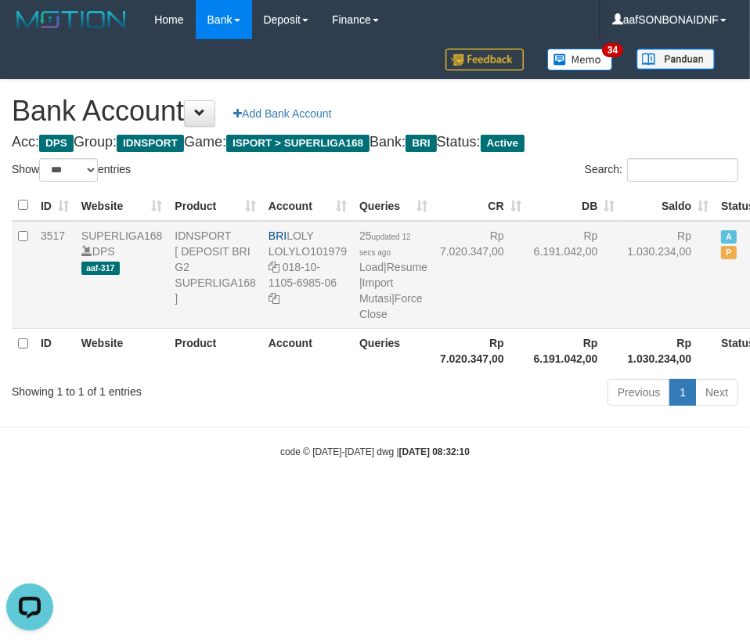
drag, startPoint x: 291, startPoint y: 237, endPoint x: 345, endPoint y: 233, distance: 54.2
click at [328, 233] on td "BRI LOLY LOLYLO101979 018-10-1105-6985-06" at bounding box center [307, 275] width 91 height 108
drag, startPoint x: 284, startPoint y: 262, endPoint x: 338, endPoint y: 293, distance: 62.1
click at [338, 293] on td "BRI LOLY LOLYLO101979 018-10-1105-6985-06" at bounding box center [307, 275] width 91 height 108
click at [365, 498] on body "Toggle navigation Home Bank Account List Load By Website Group [ISPORT] SUPERLI…" at bounding box center [375, 249] width 750 height 498
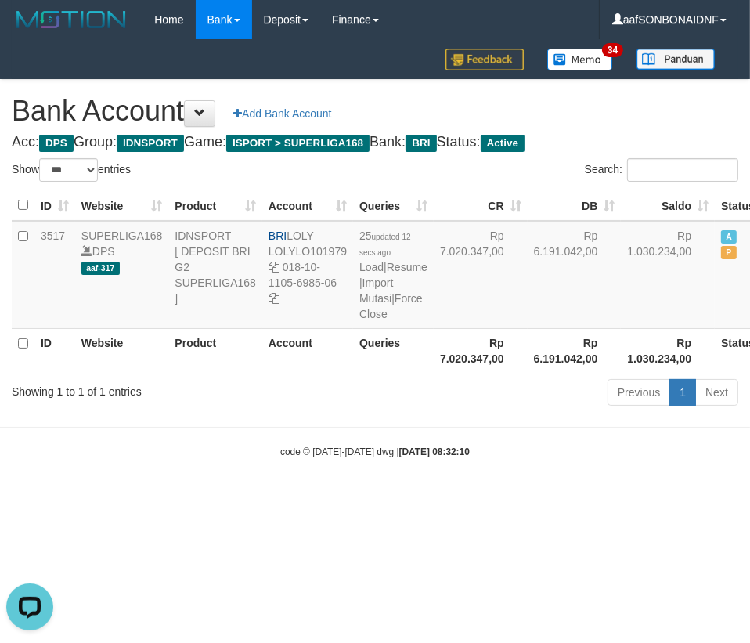
click at [387, 498] on body "Toggle navigation Home Bank Account List Load By Website Group [ISPORT] SUPERLI…" at bounding box center [375, 249] width 750 height 498
drag, startPoint x: 431, startPoint y: 539, endPoint x: 421, endPoint y: 533, distance: 11.6
click at [429, 498] on html "Toggle navigation Home Bank Account List Load By Website Group [ISPORT] SUPERLI…" at bounding box center [375, 249] width 750 height 498
drag, startPoint x: 379, startPoint y: 540, endPoint x: 417, endPoint y: 540, distance: 38.4
click at [380, 498] on html "Toggle navigation Home Bank Account List Load By Website Group [ISPORT] SUPERLI…" at bounding box center [375, 249] width 750 height 498
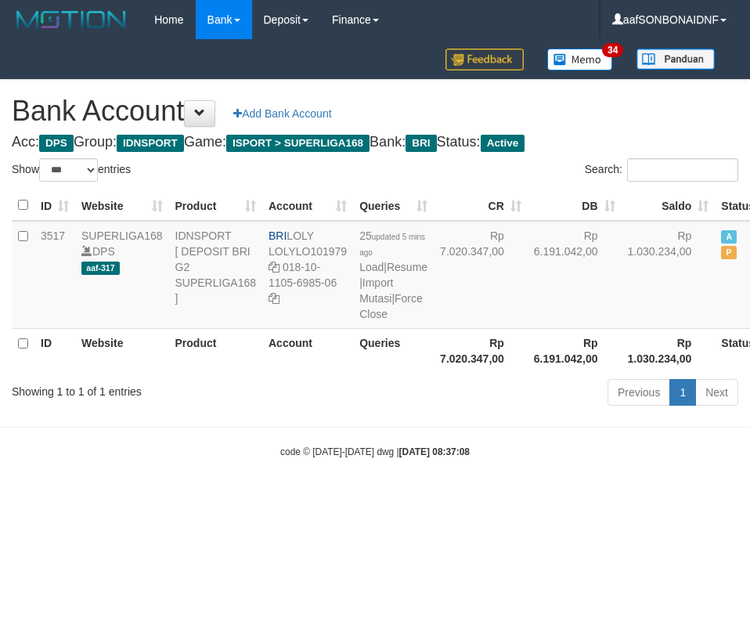
select select "***"
click at [536, 498] on html "Toggle navigation Home Bank Account List Load By Website Group [ISPORT] SUPERLI…" at bounding box center [375, 249] width 750 height 498
drag, startPoint x: 543, startPoint y: 547, endPoint x: 746, endPoint y: 529, distance: 204.4
click at [571, 498] on html "Toggle navigation Home Bank Account List Load By Website Group [ISPORT] SUPERLI…" at bounding box center [375, 249] width 750 height 498
select select "***"
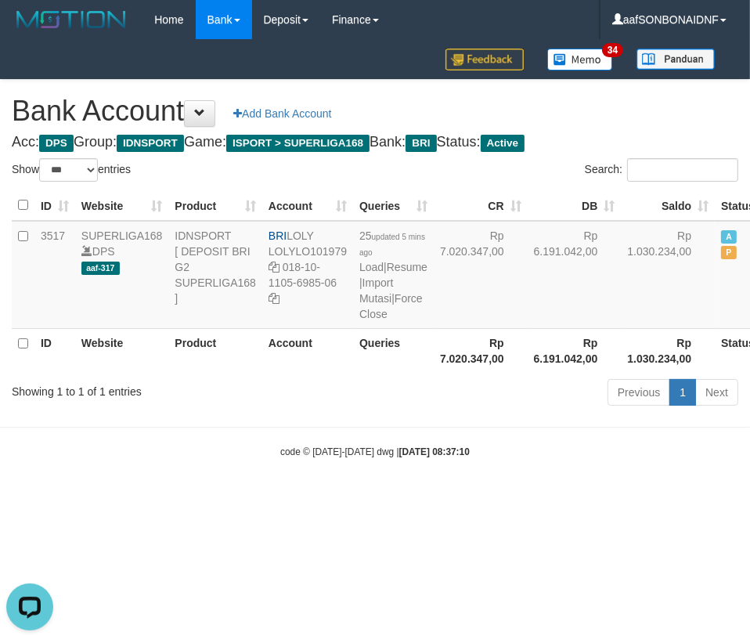
drag, startPoint x: 416, startPoint y: 587, endPoint x: 439, endPoint y: 583, distance: 23.2
click at [416, 498] on html "Toggle navigation Home Bank Account List Load By Website Group [ISPORT] SUPERLI…" at bounding box center [375, 249] width 750 height 498
click at [439, 498] on html "Toggle navigation Home Bank Account List Load By Website Group [ISPORT] SUPERLI…" at bounding box center [375, 249] width 750 height 498
select select "***"
click at [379, 305] on link "Import Mutasi" at bounding box center [376, 290] width 34 height 28
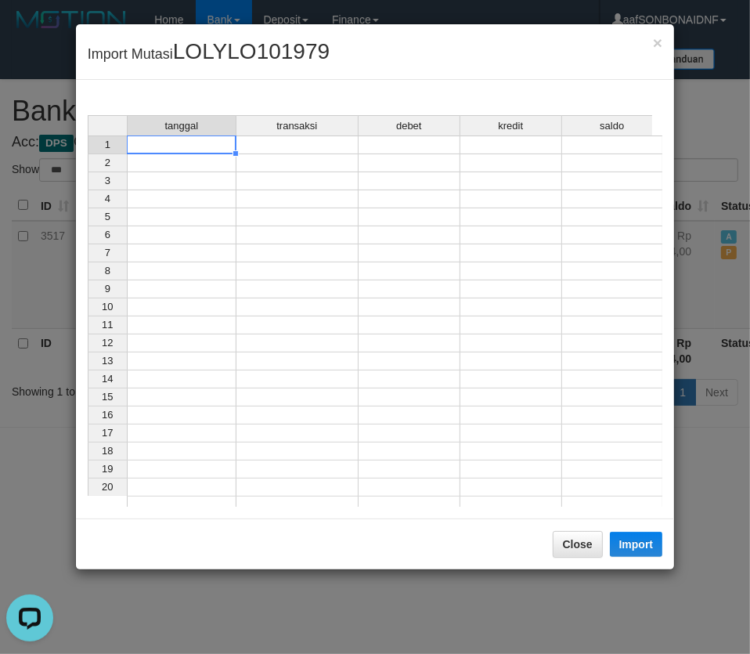
click at [174, 146] on td at bounding box center [182, 144] width 110 height 19
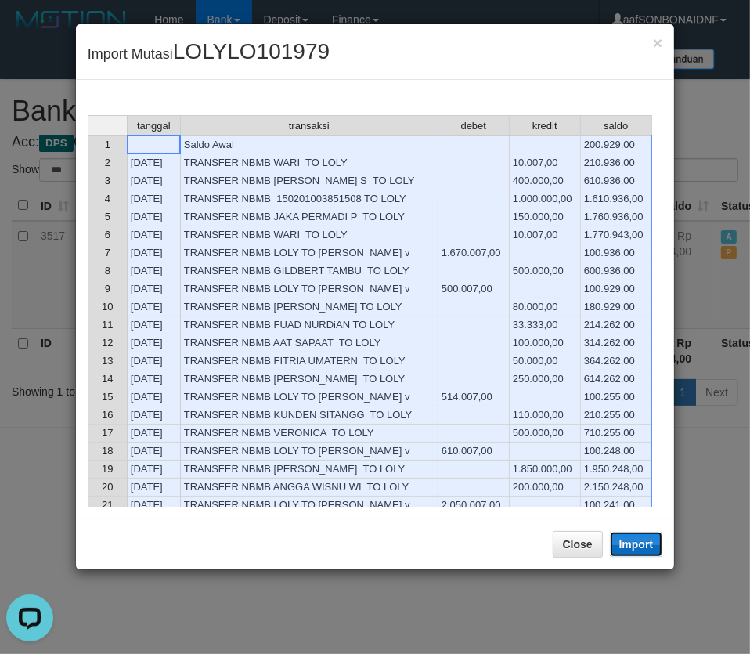
click at [641, 542] on button "Import" at bounding box center [636, 544] width 53 height 25
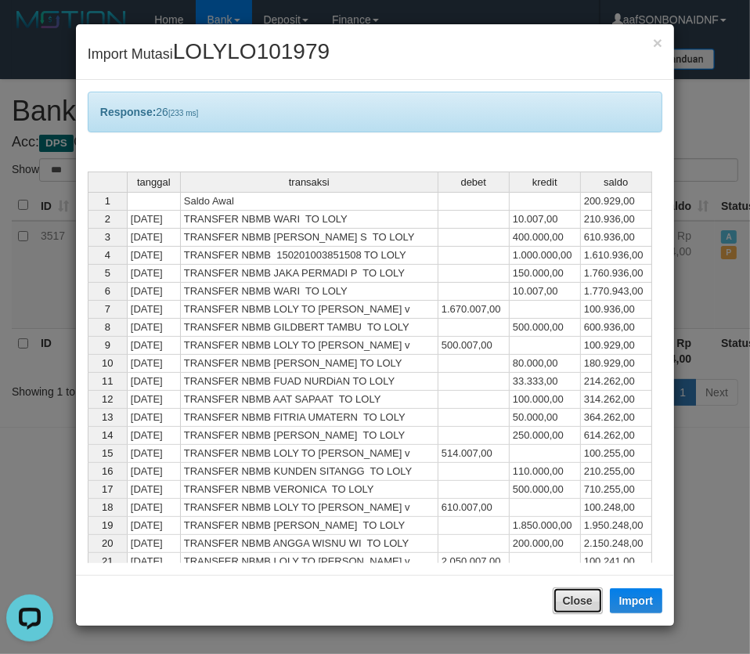
click at [570, 598] on button "Close" at bounding box center [578, 600] width 50 height 27
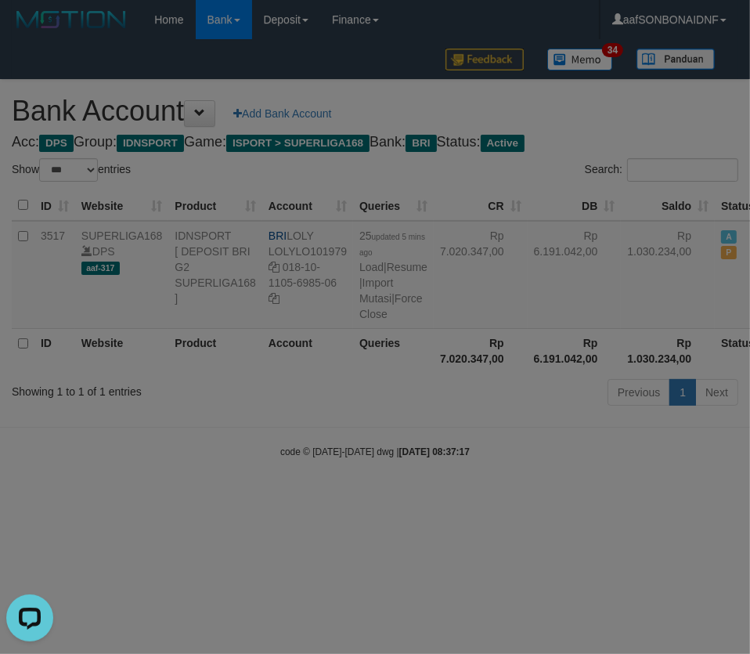
drag, startPoint x: 576, startPoint y: 580, endPoint x: 743, endPoint y: 570, distance: 167.9
click at [599, 580] on div at bounding box center [375, 327] width 750 height 654
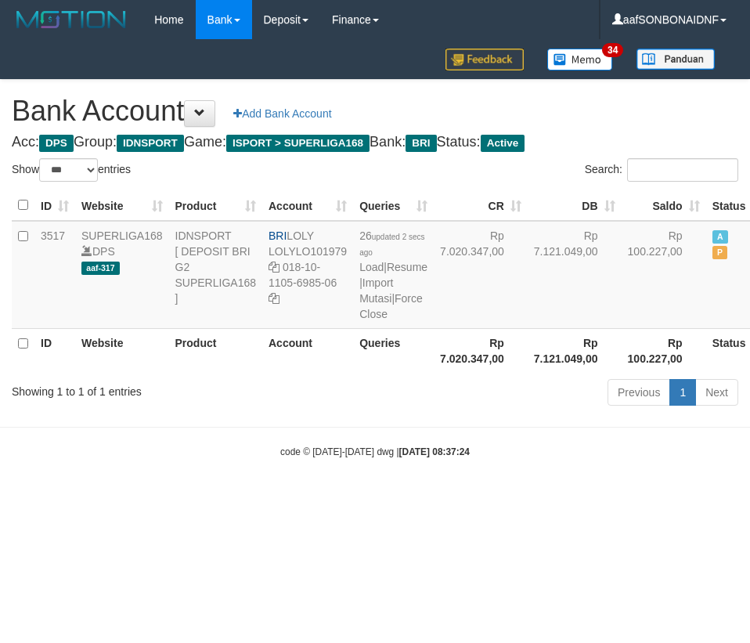
select select "***"
click at [400, 498] on body "Toggle navigation Home Bank Account List Load By Website Group [ISPORT] SUPERLI…" at bounding box center [375, 249] width 750 height 498
click at [405, 498] on body "Toggle navigation Home Bank Account List Load By Website Group [ISPORT] SUPERLI…" at bounding box center [375, 249] width 750 height 498
select select "***"
click at [374, 293] on link "Import Mutasi" at bounding box center [376, 290] width 34 height 28
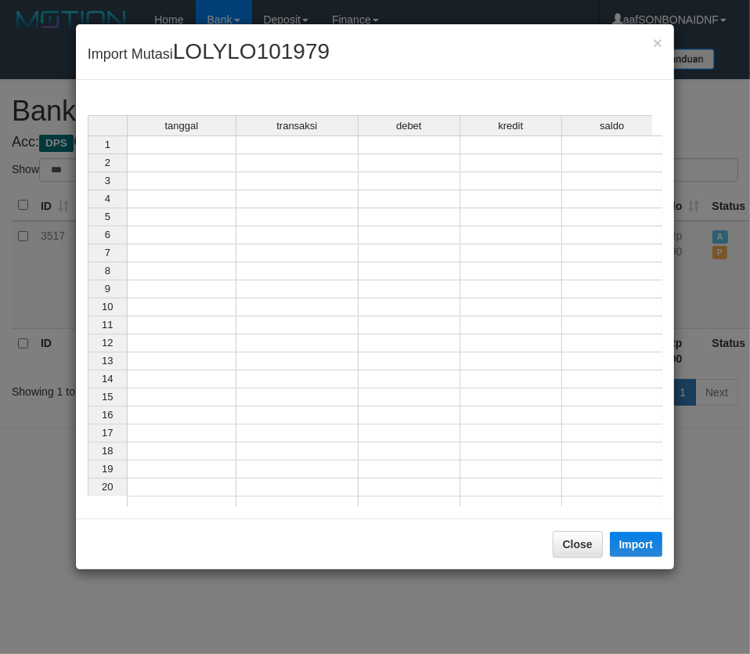
click at [187, 150] on td at bounding box center [182, 144] width 110 height 19
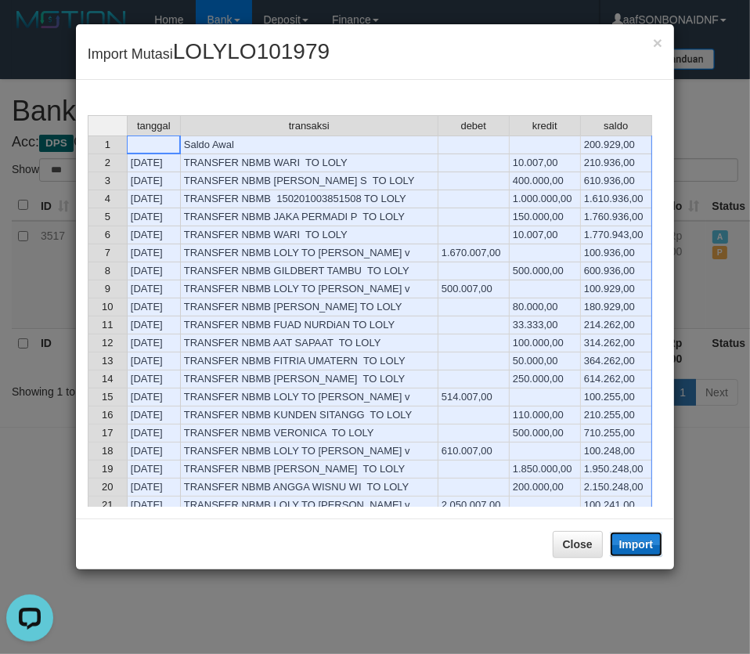
click at [634, 540] on button "Import" at bounding box center [636, 544] width 53 height 25
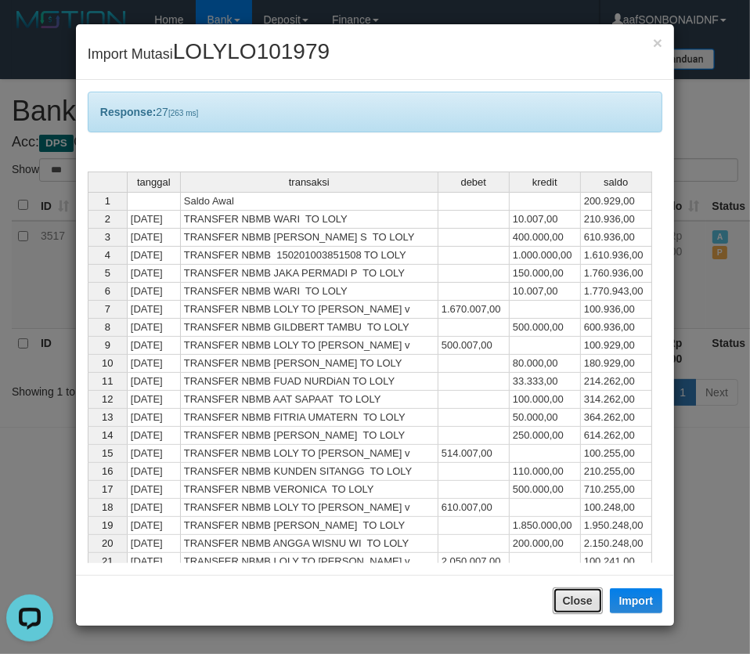
drag, startPoint x: 584, startPoint y: 602, endPoint x: 581, endPoint y: 583, distance: 19.1
click at [583, 602] on button "Close" at bounding box center [578, 600] width 50 height 27
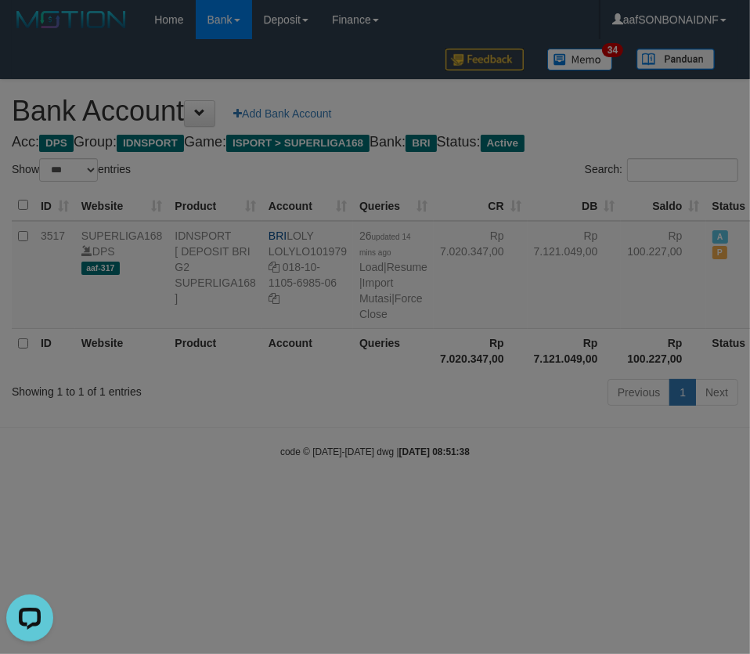
drag, startPoint x: 577, startPoint y: 573, endPoint x: 744, endPoint y: 555, distance: 167.7
click at [576, 573] on div at bounding box center [375, 327] width 750 height 654
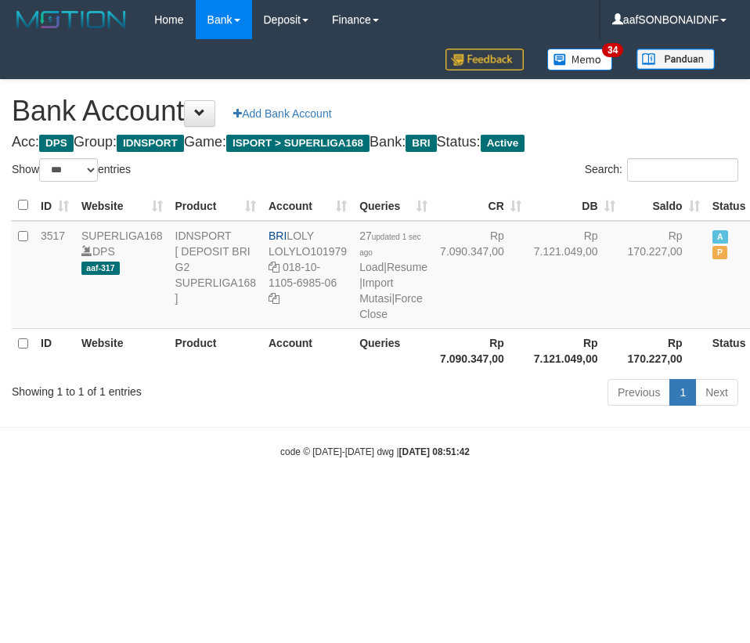
select select "***"
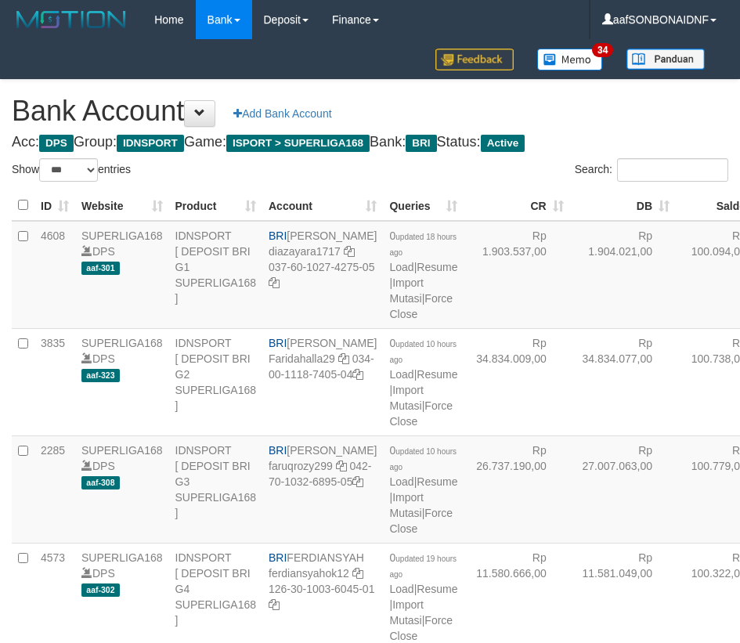
select select "***"
click at [642, 112] on h1 "Bank Account Add Bank Account" at bounding box center [370, 111] width 717 height 31
click at [215, 117] on button at bounding box center [199, 113] width 31 height 27
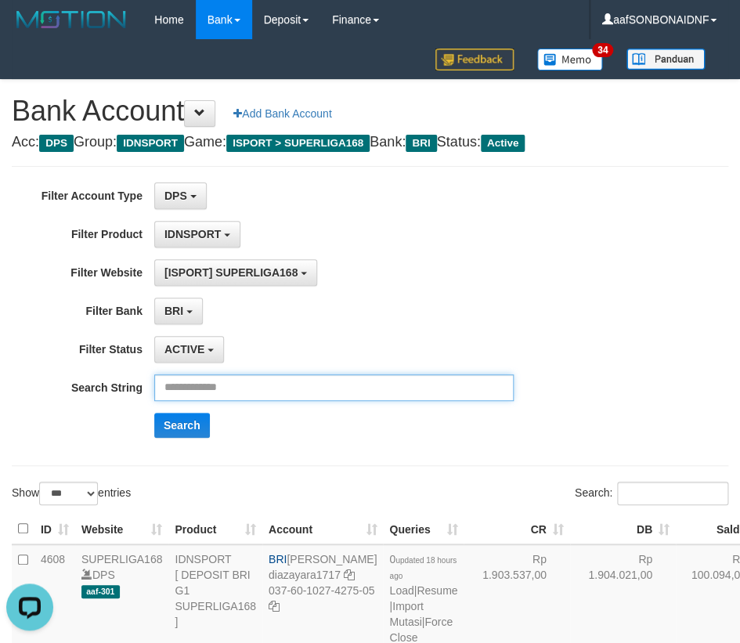
click at [247, 382] on input "text" at bounding box center [333, 387] width 359 height 27
paste input "**********"
type input "**********"
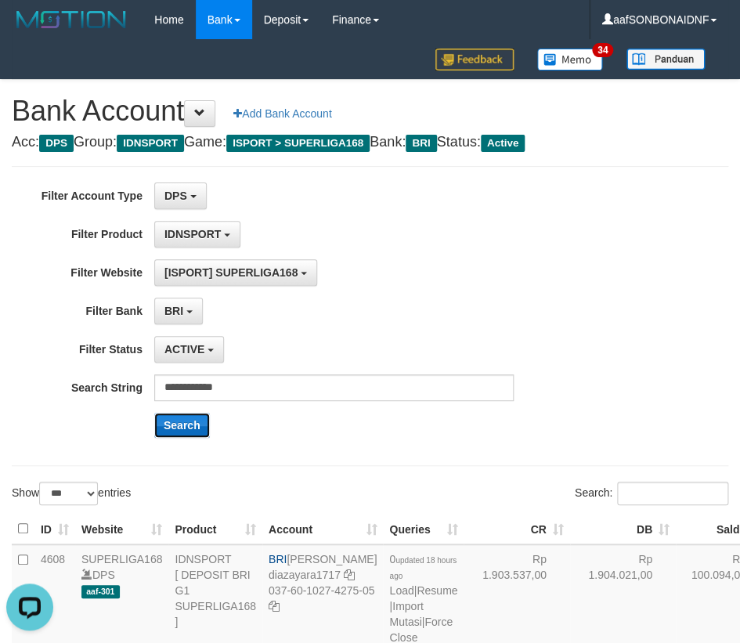
click at [179, 418] on button "Search" at bounding box center [182, 425] width 56 height 25
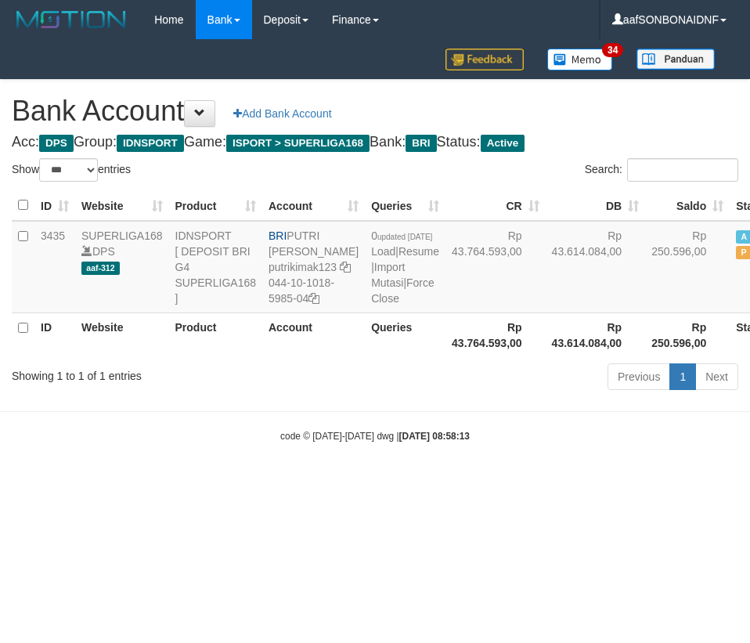
select select "***"
click at [518, 482] on body "Toggle navigation Home Bank Account List Load By Website Group [ISPORT] SUPERLI…" at bounding box center [375, 241] width 750 height 482
